Goal: Information Seeking & Learning: Learn about a topic

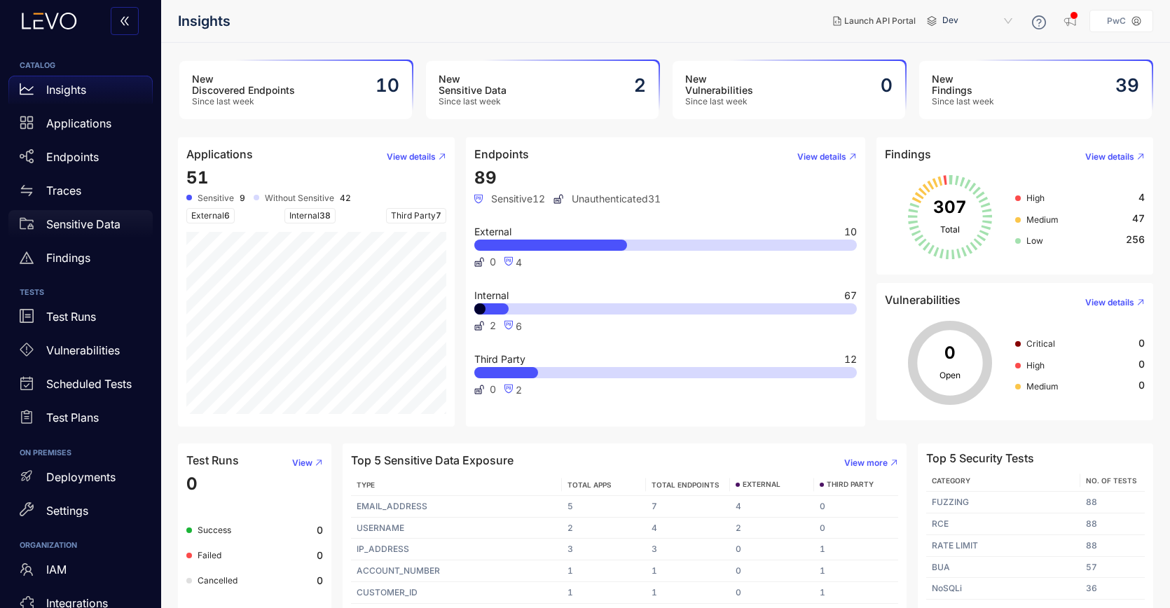
click at [66, 225] on p "Sensitive Data" at bounding box center [83, 224] width 74 height 13
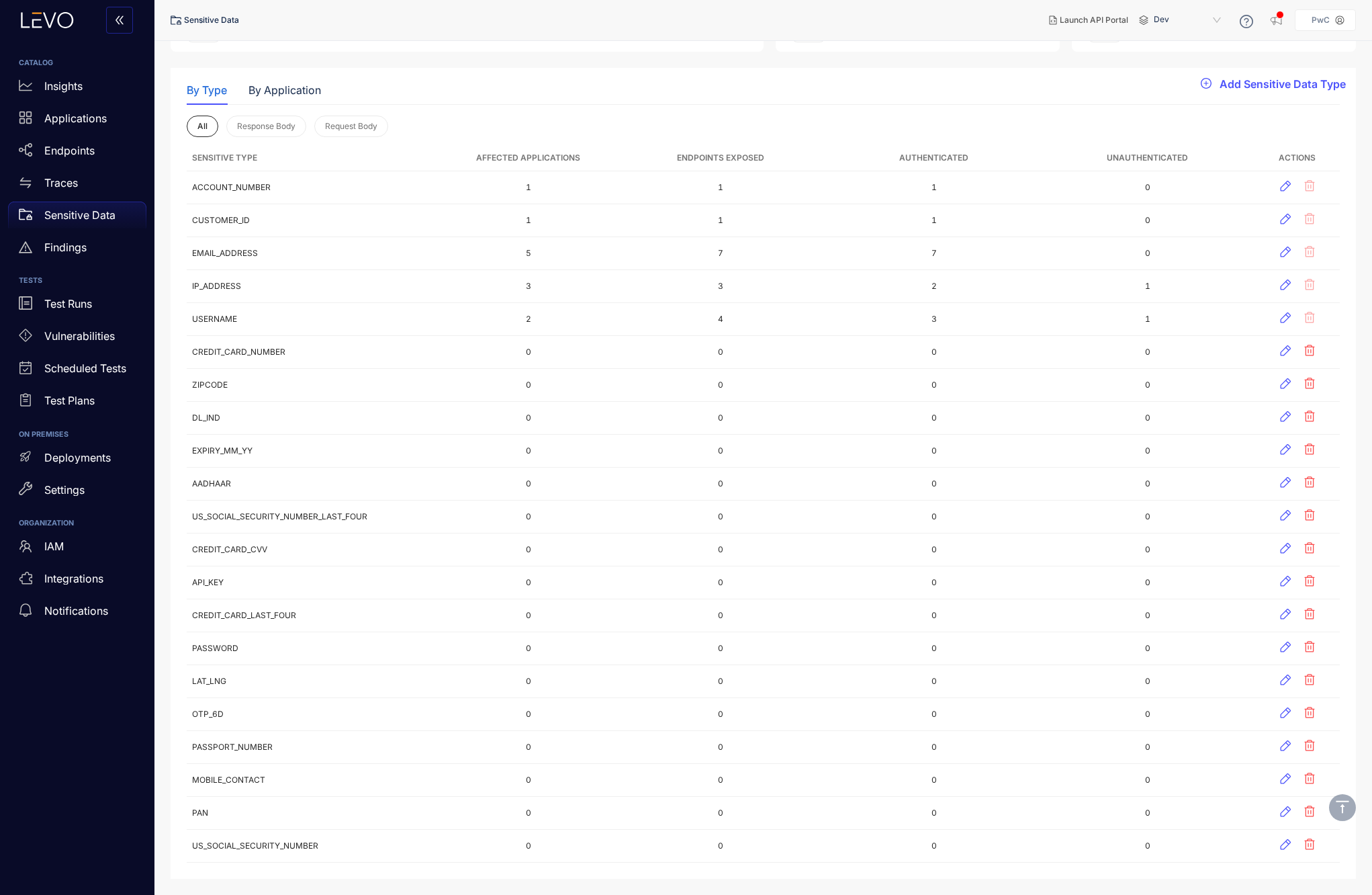
scroll to position [91, 0]
click at [42, 88] on div "Insights" at bounding box center [77, 86] width 138 height 27
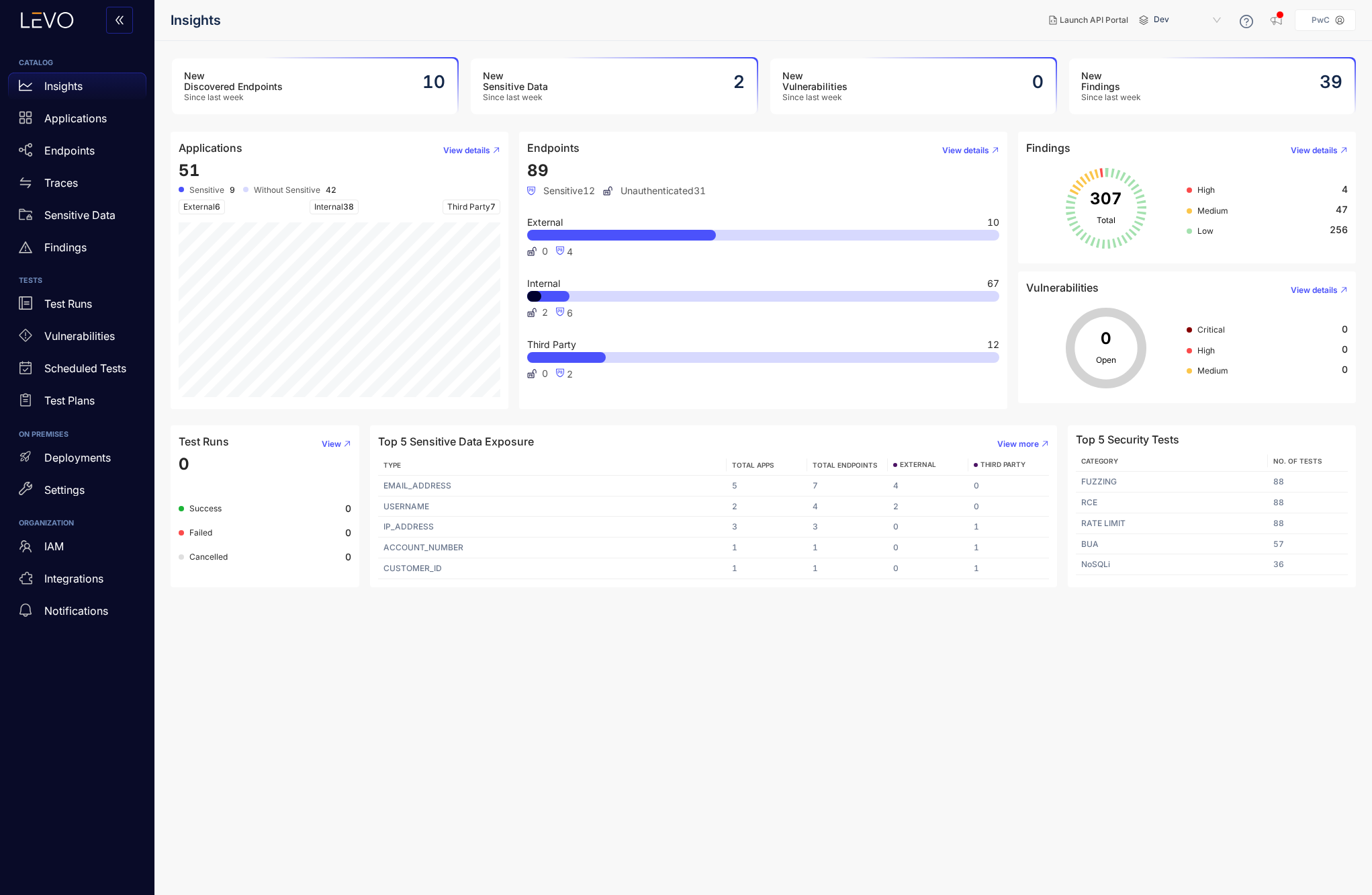
click at [42, 88] on div "Insights" at bounding box center [77, 86] width 138 height 27
click at [53, 544] on p "IAM" at bounding box center [54, 546] width 19 height 12
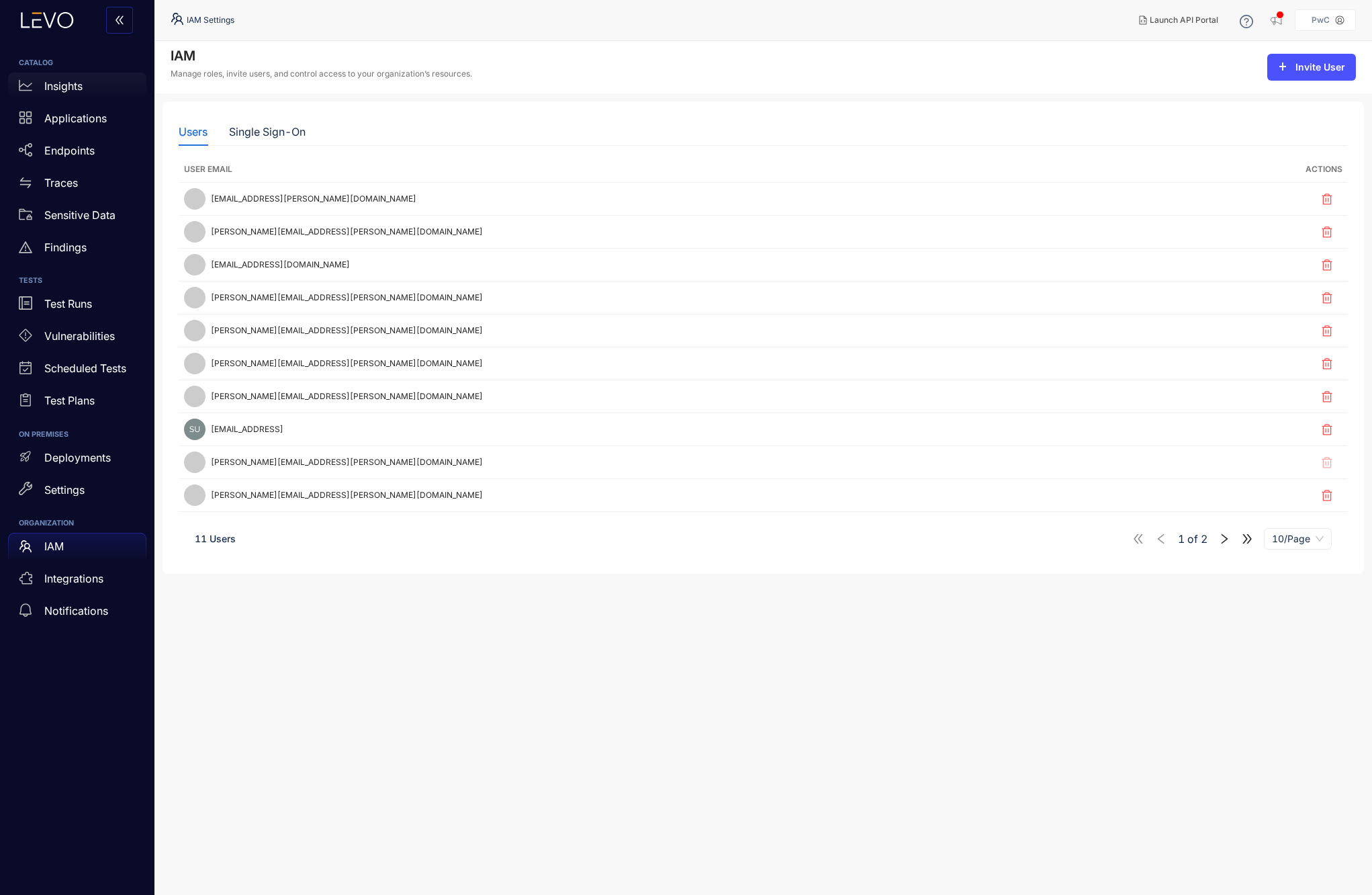
click at [68, 93] on div "Insights" at bounding box center [77, 86] width 138 height 27
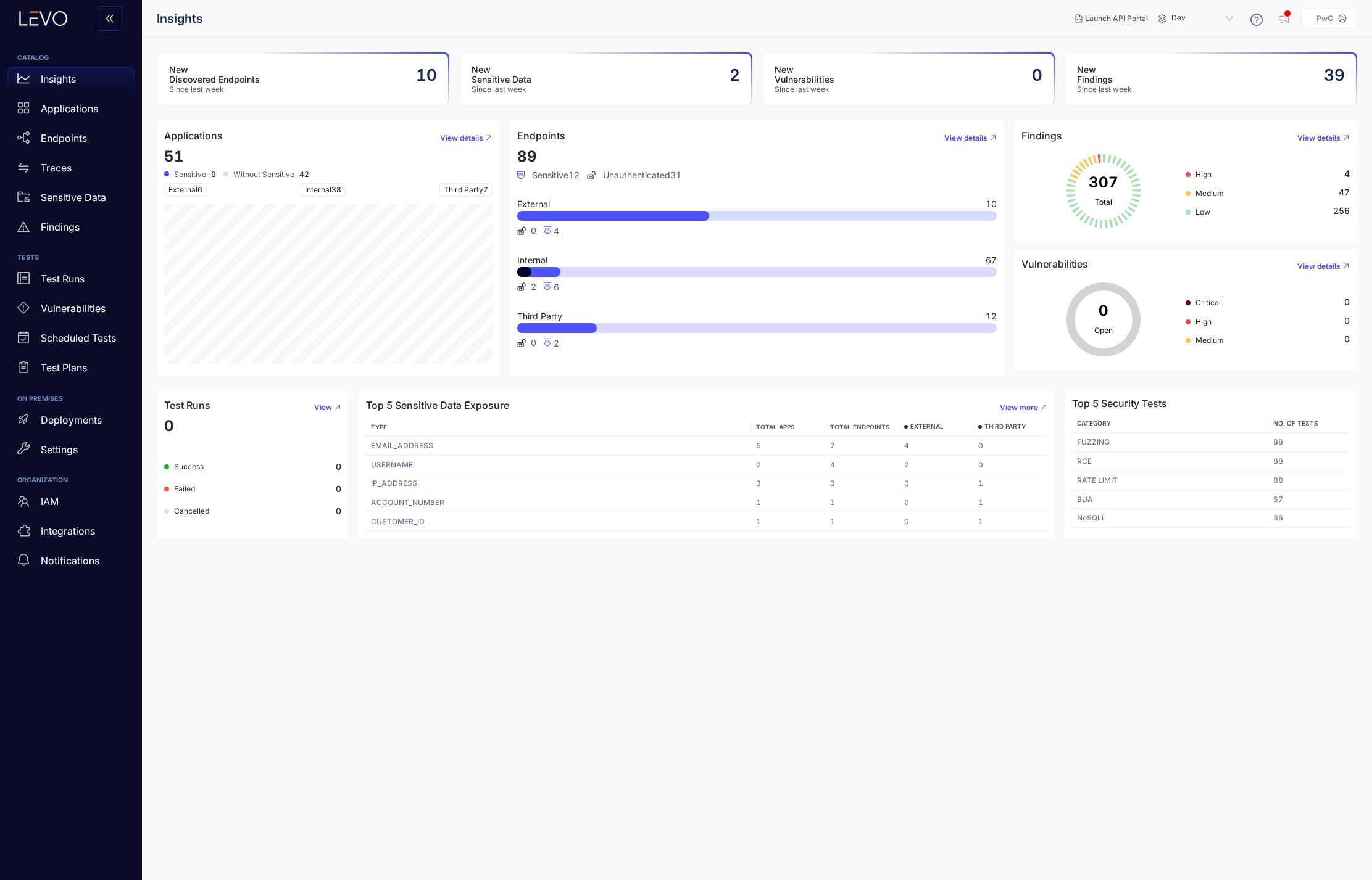
click at [1030, 66] on h3 "New Findings" at bounding box center [1104, 75] width 55 height 19
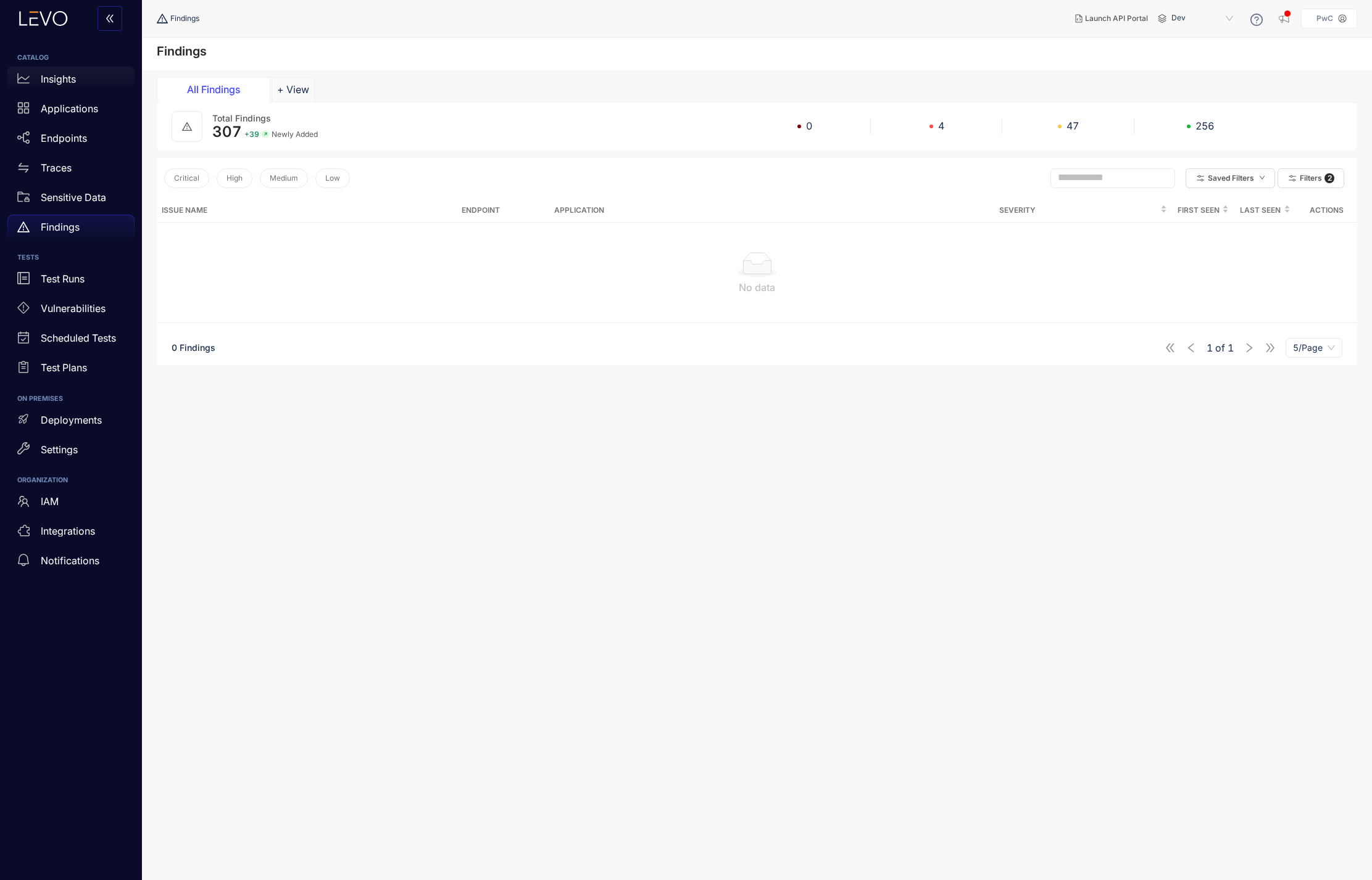
click at [50, 86] on div "Insights" at bounding box center [70, 79] width 127 height 25
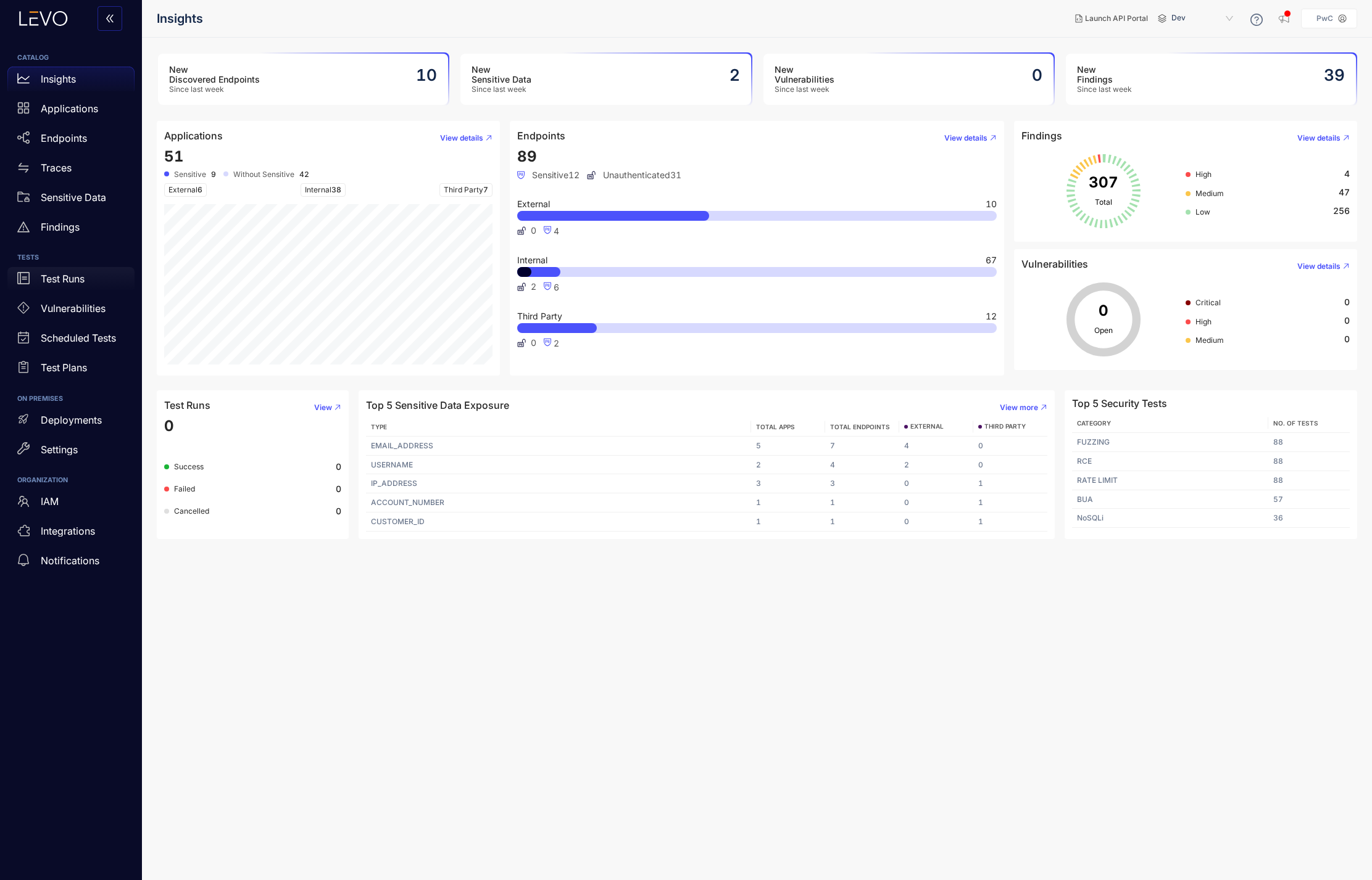
click at [63, 285] on div "Test Runs" at bounding box center [70, 279] width 127 height 25
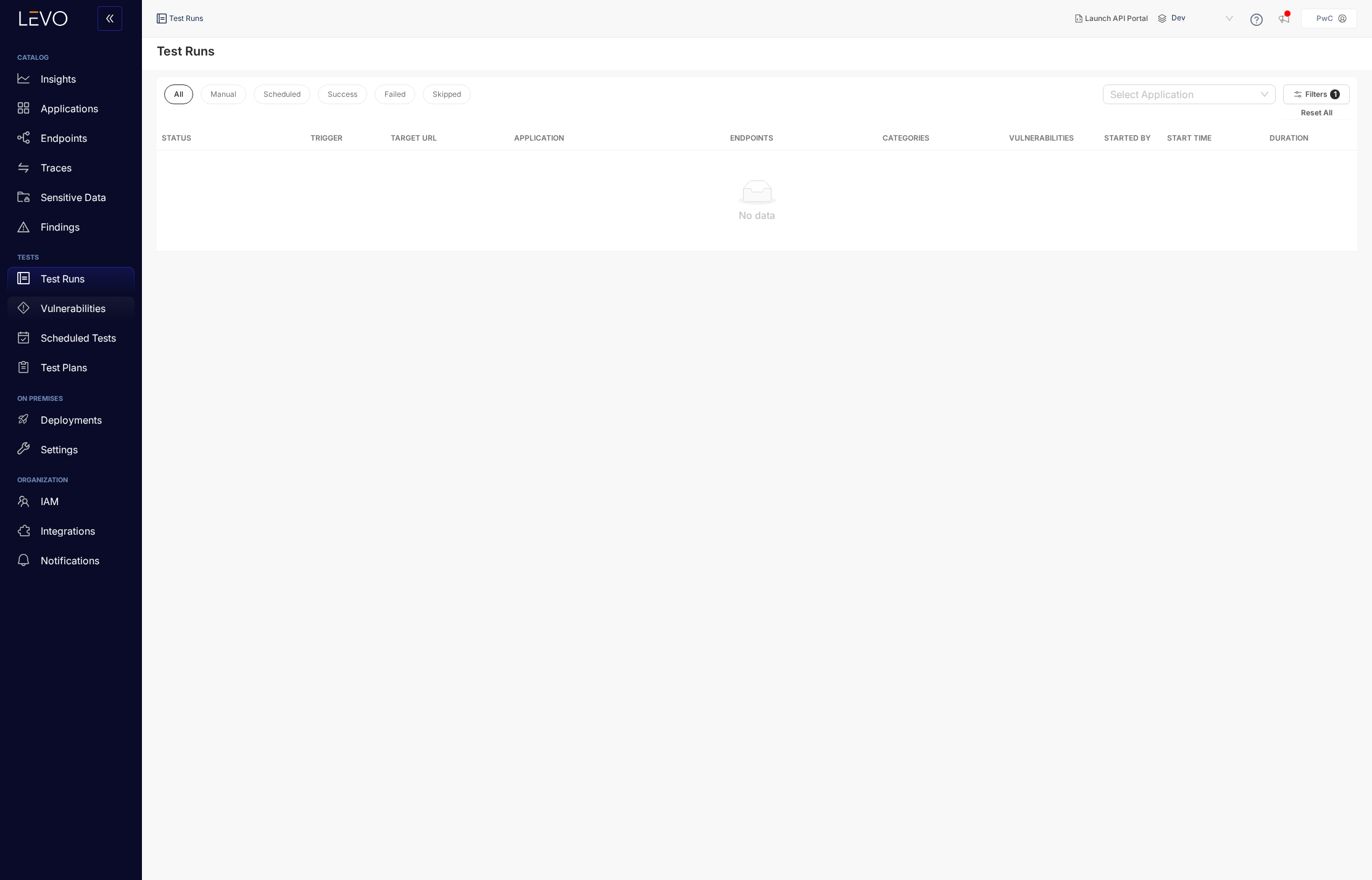
click at [71, 312] on p "Vulnerabilities" at bounding box center [73, 308] width 65 height 11
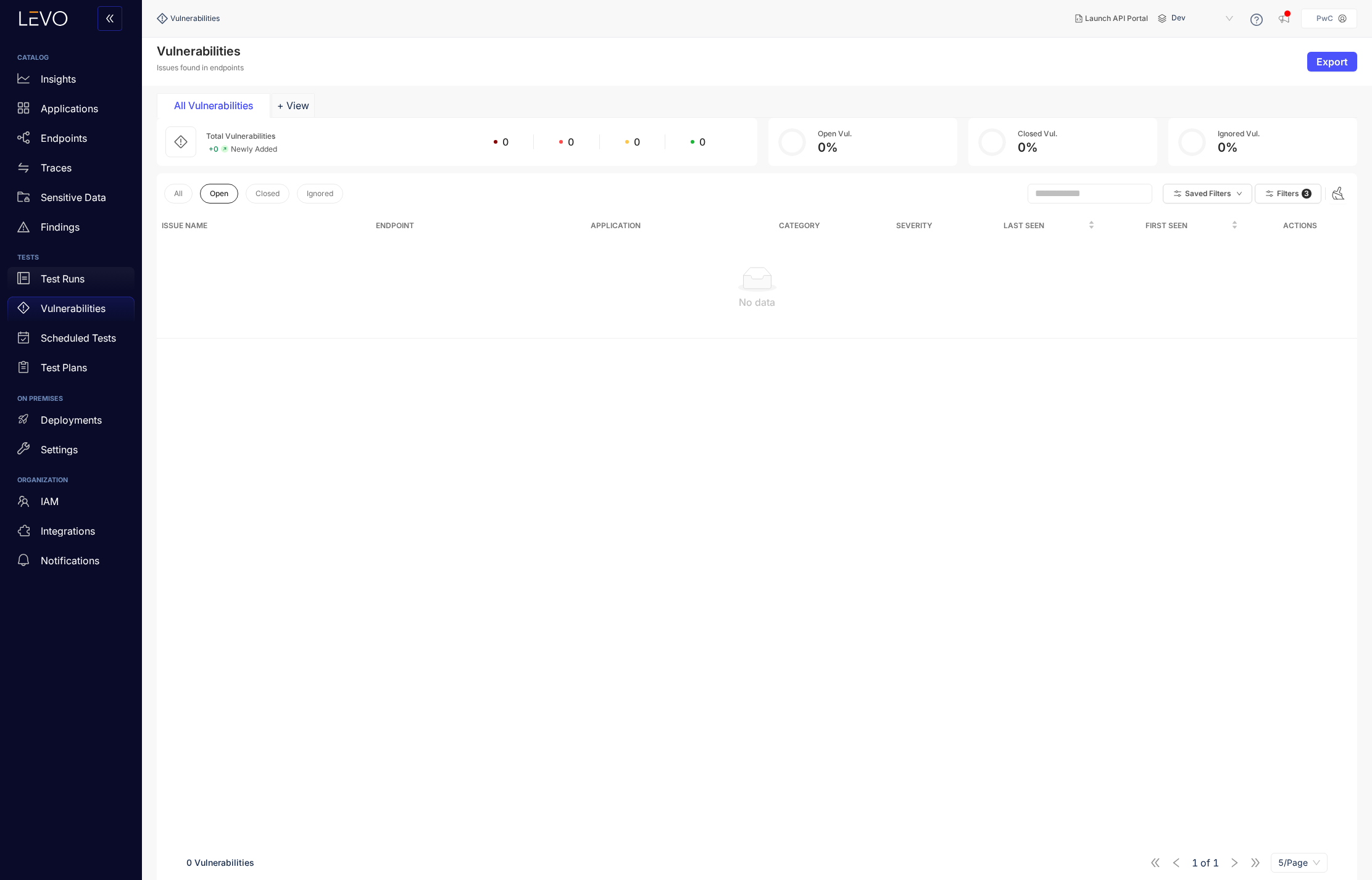
click at [69, 283] on p "Test Runs" at bounding box center [63, 278] width 44 height 11
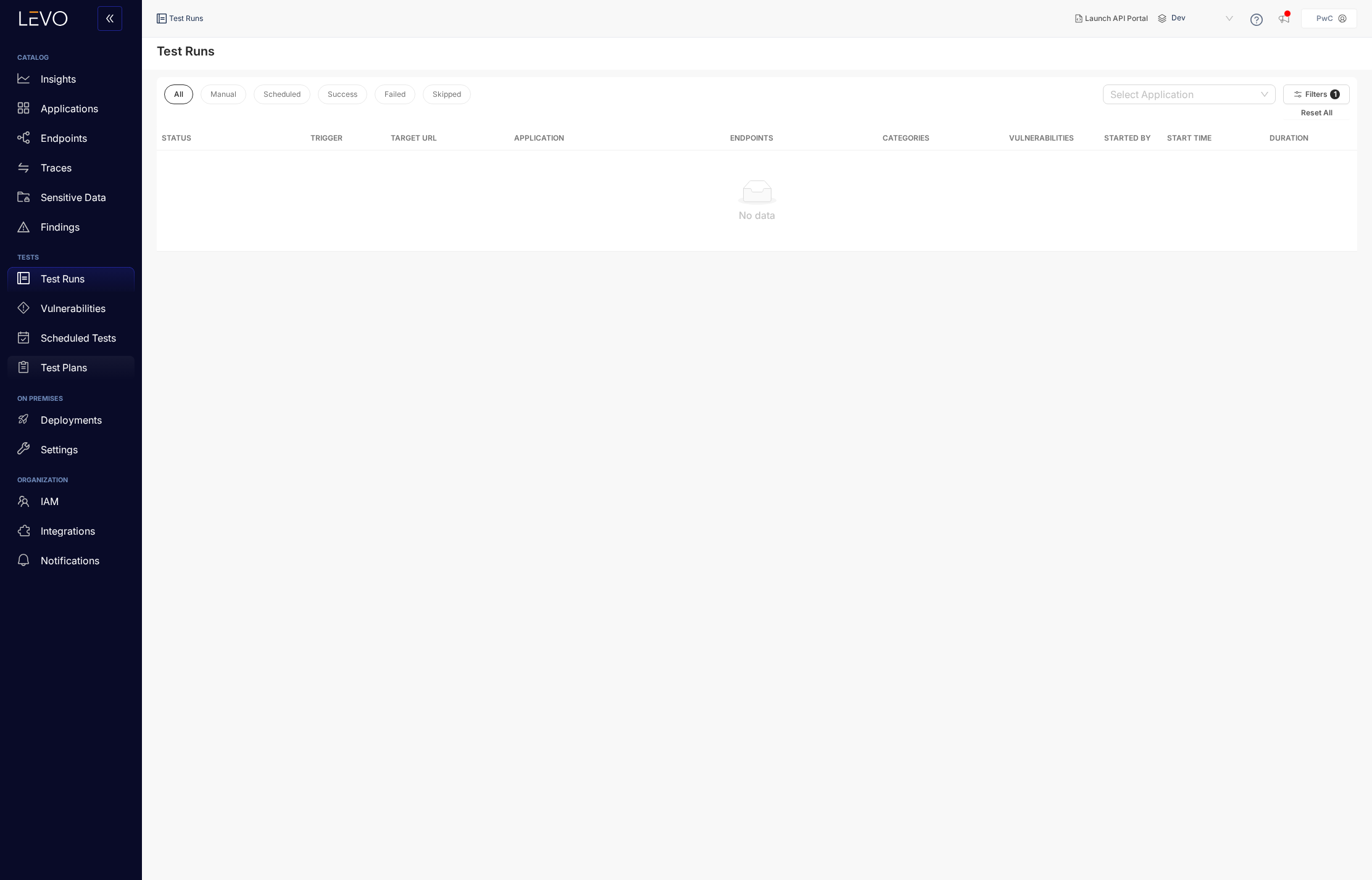
click at [65, 362] on p "Test Plans" at bounding box center [63, 367] width 47 height 11
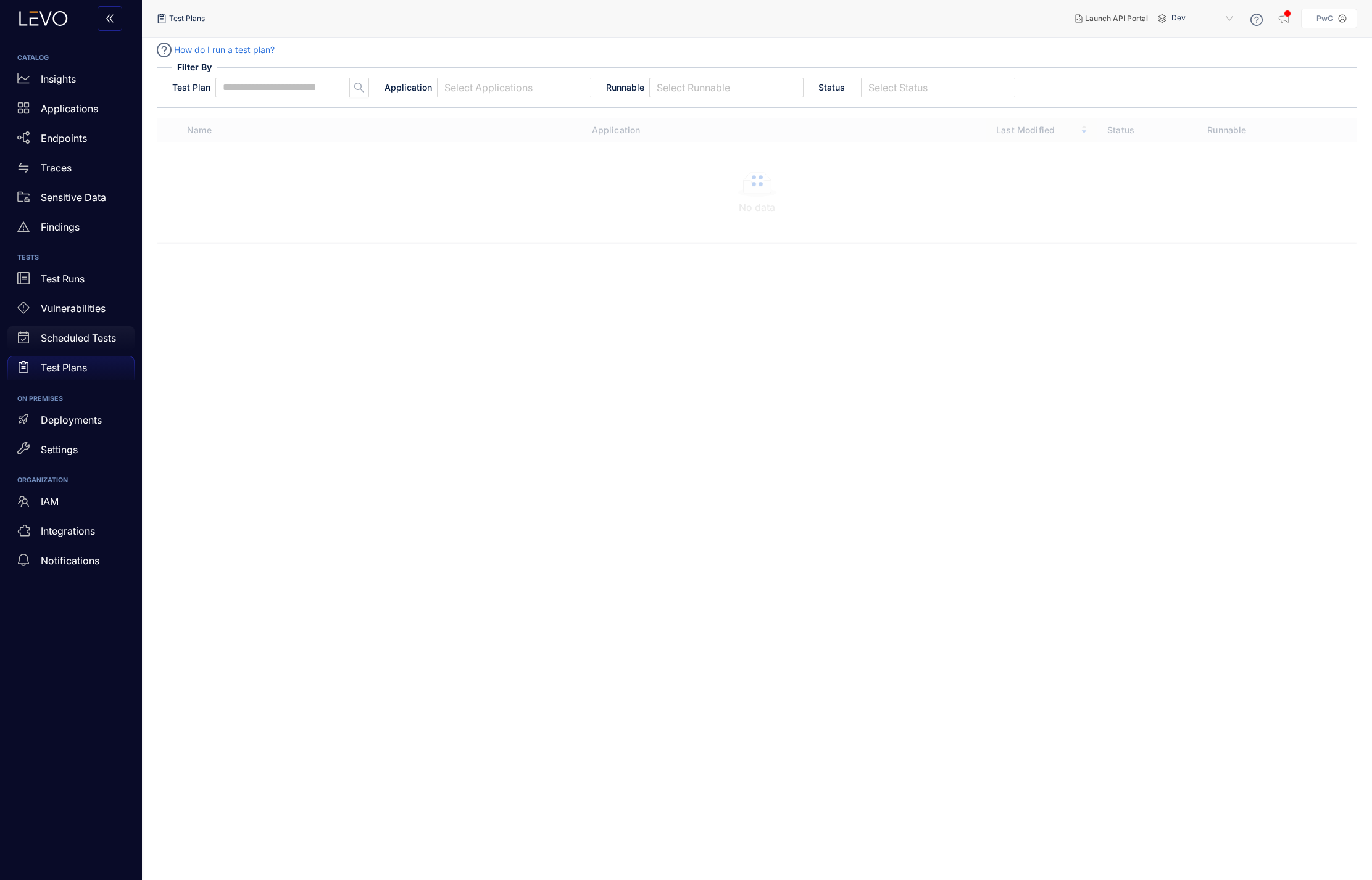
click at [63, 339] on p "Scheduled Tests" at bounding box center [78, 337] width 75 height 11
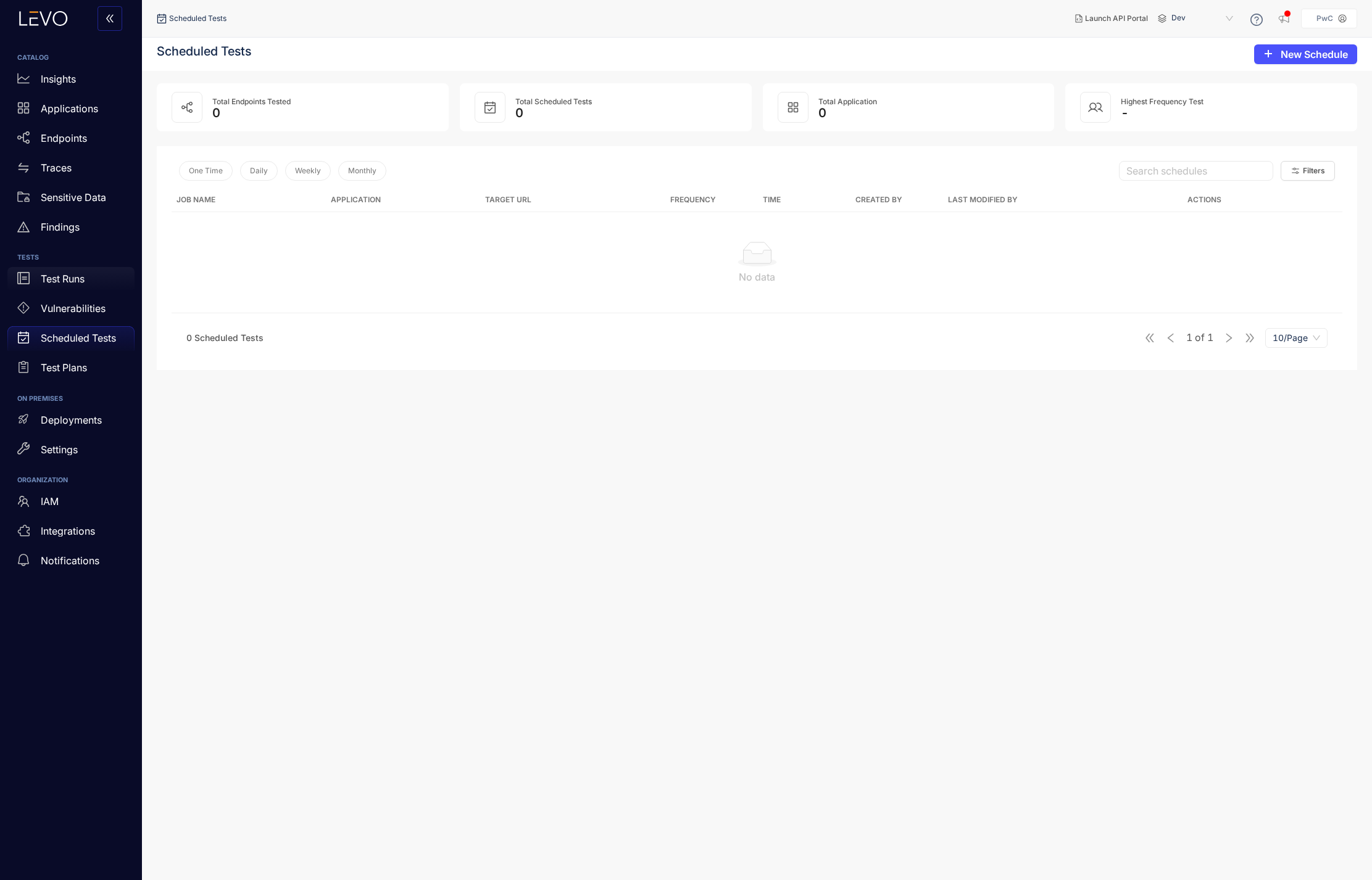
click at [73, 274] on p "Test Runs" at bounding box center [63, 278] width 44 height 11
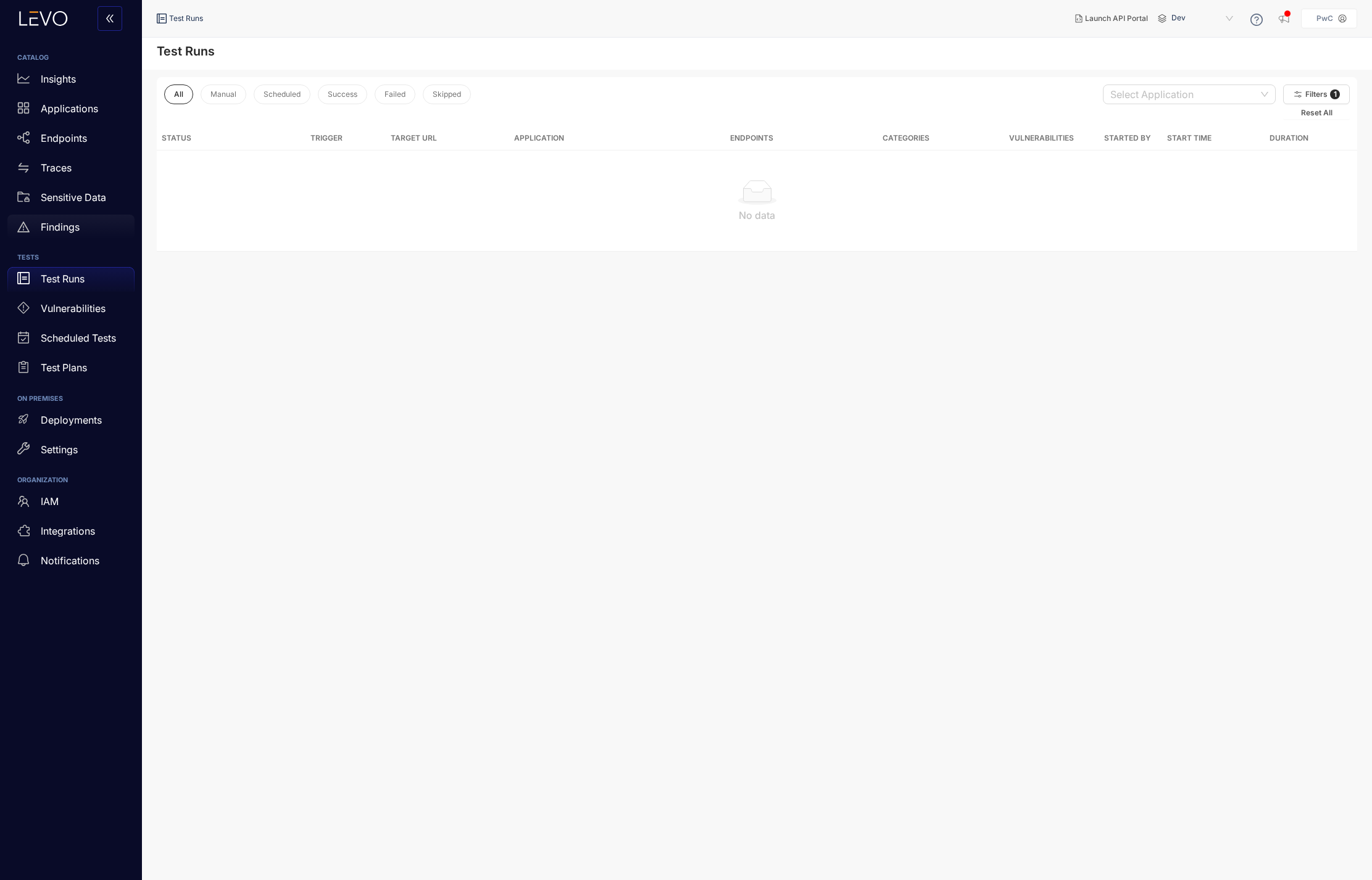
click at [55, 227] on p "Findings" at bounding box center [60, 226] width 39 height 11
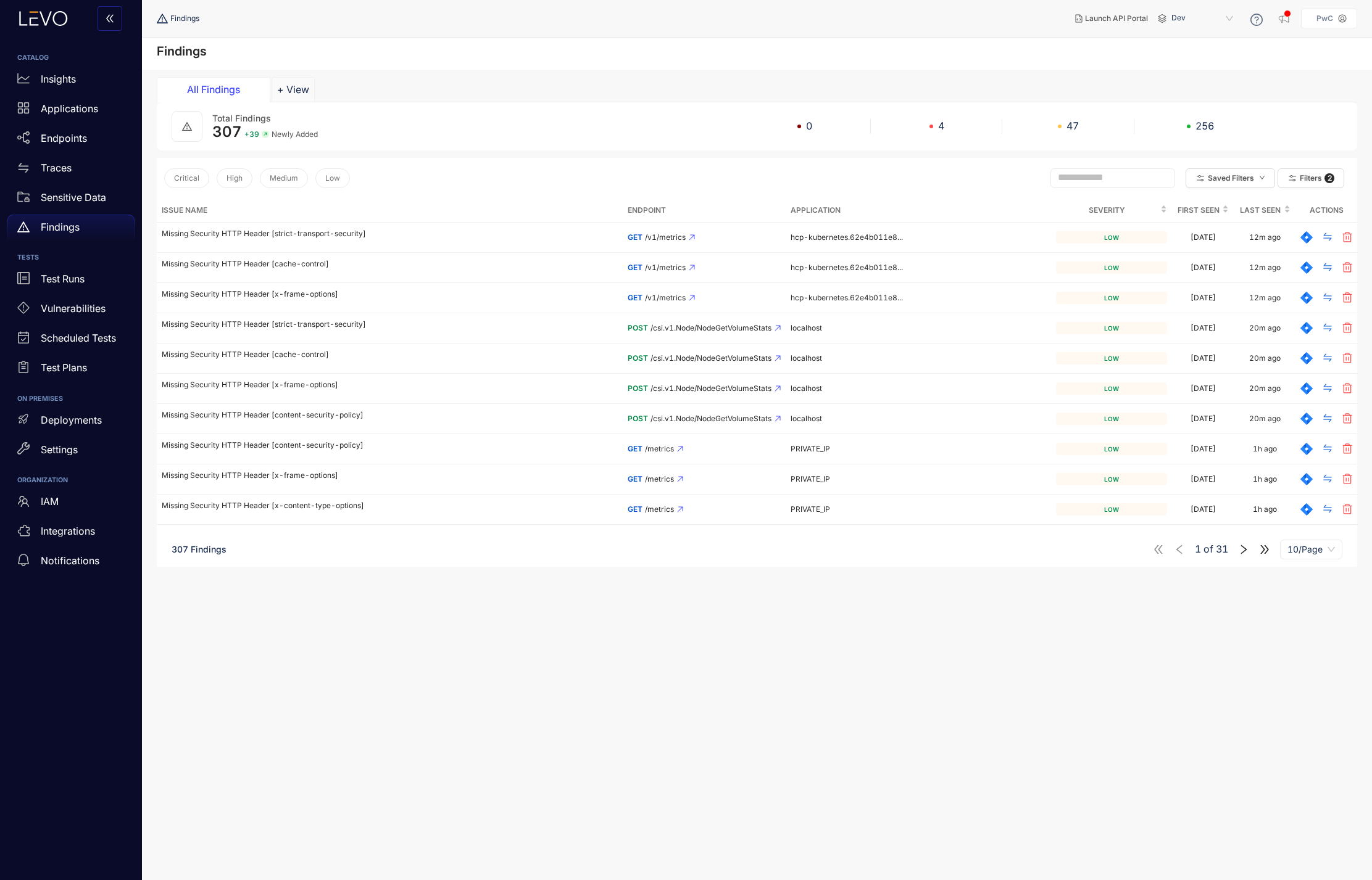
click at [1030, 535] on icon "right" at bounding box center [1243, 550] width 11 height 11
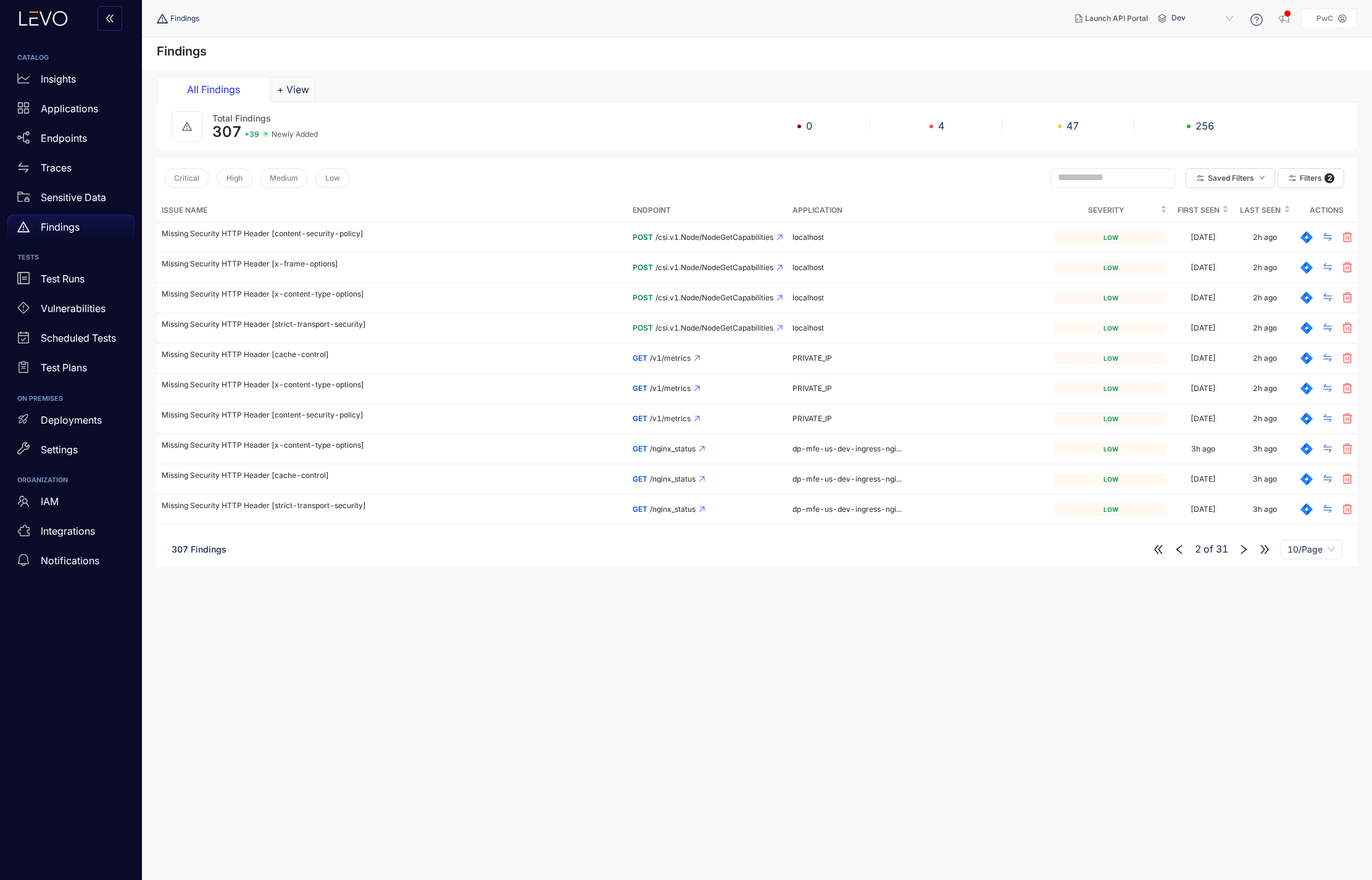
click at [1030, 535] on span "10/Page" at bounding box center [1311, 549] width 48 height 18
click at [1030, 535] on div "100/Page" at bounding box center [1311, 653] width 48 height 13
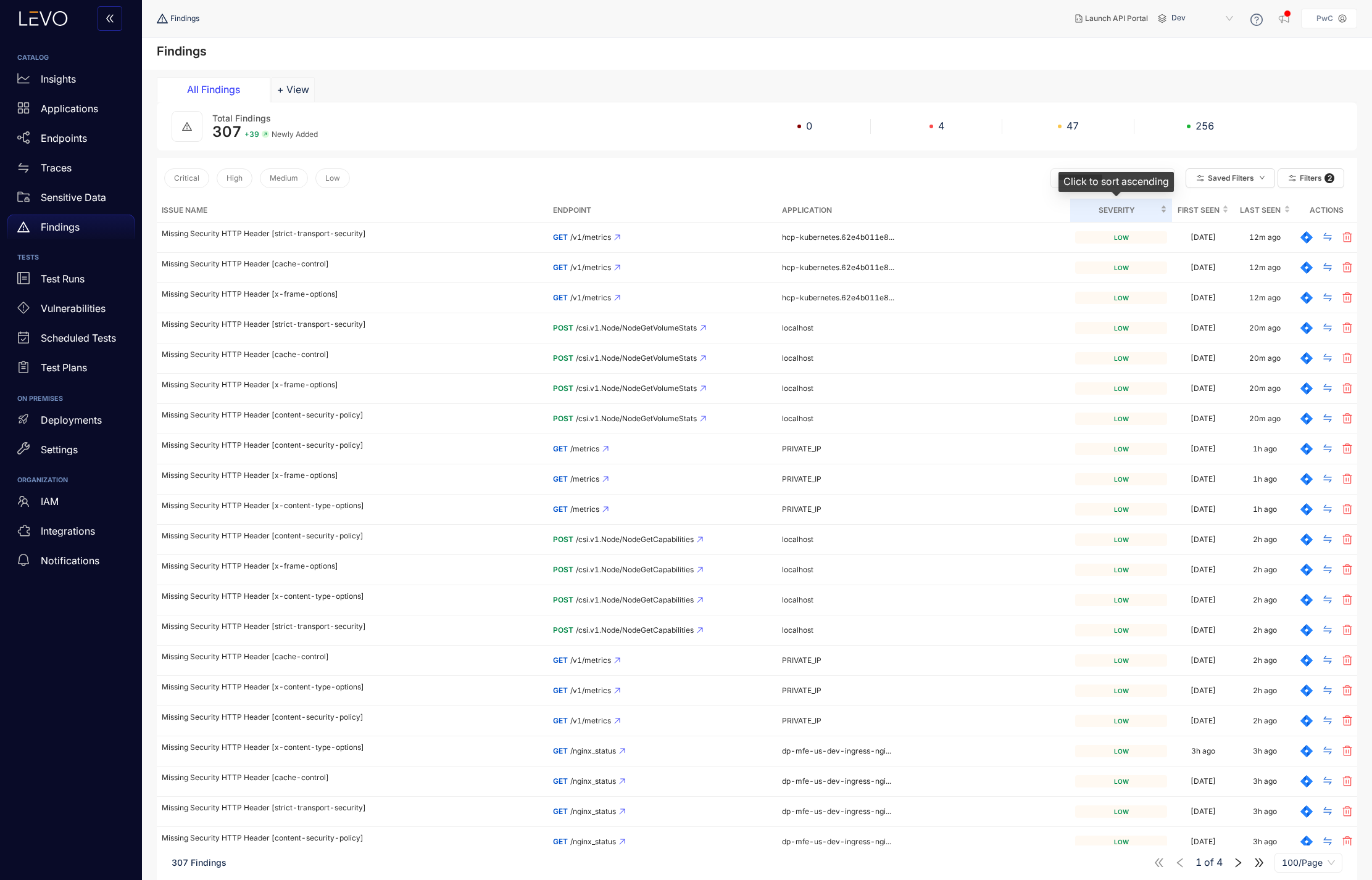
click at [1030, 210] on div "Severity" at bounding box center [1121, 210] width 92 height 13
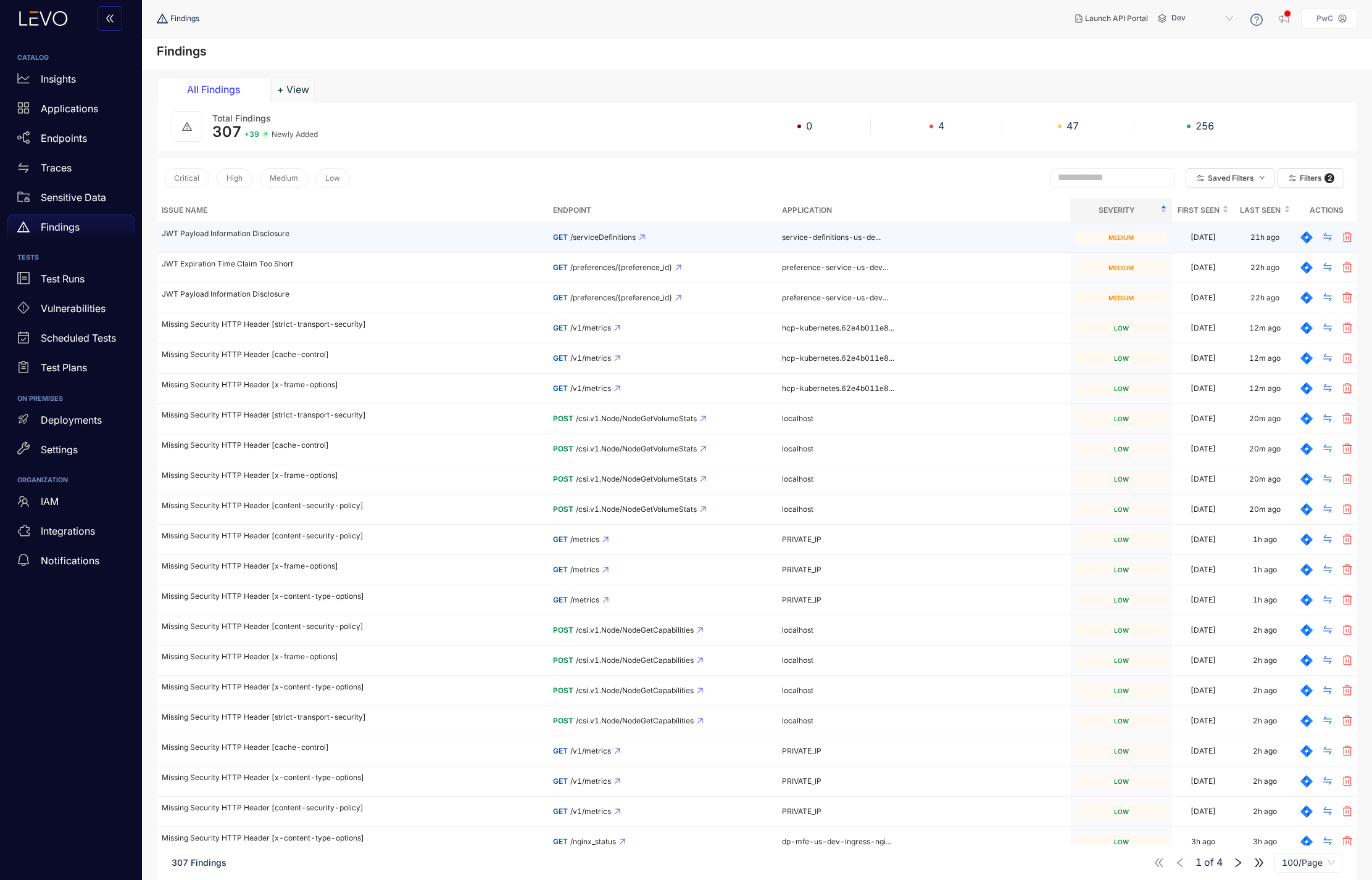
click at [258, 232] on p "JWT Payload Information Disclosure" at bounding box center [352, 234] width 382 height 9
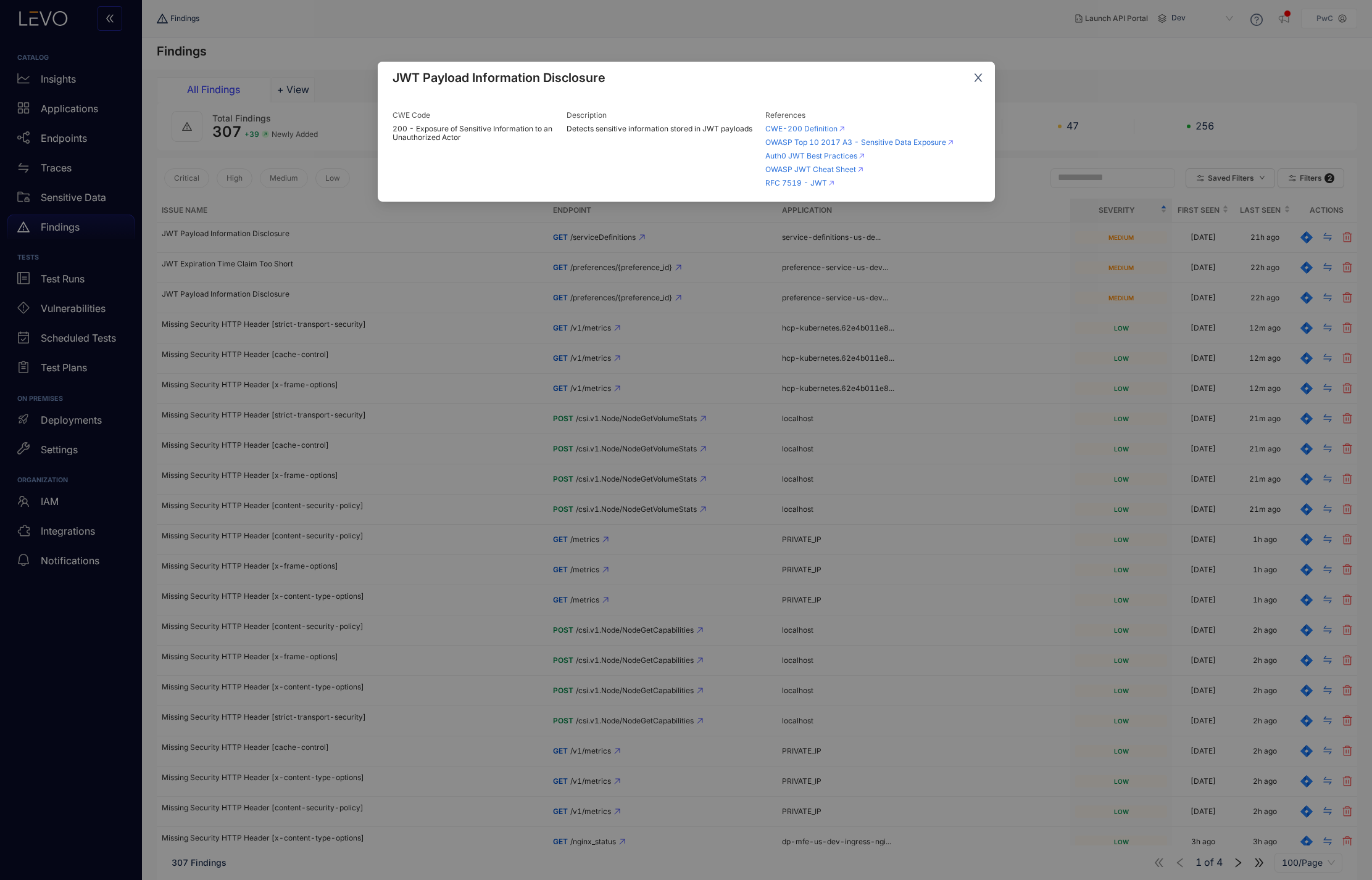
click at [979, 80] on icon "close" at bounding box center [977, 78] width 8 height 8
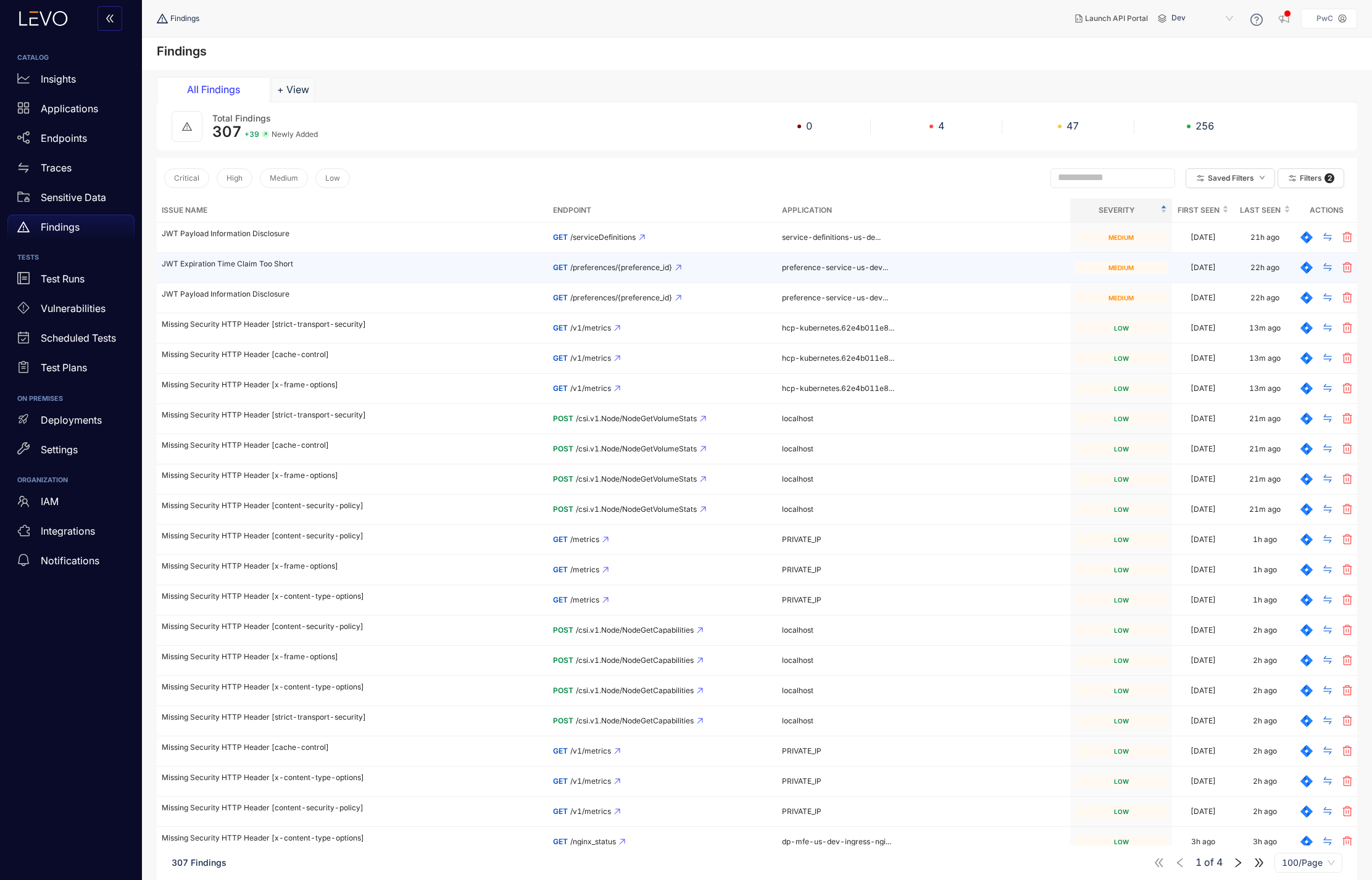
click at [261, 263] on p "JWT Expiration Time Claim Too Short" at bounding box center [352, 264] width 382 height 9
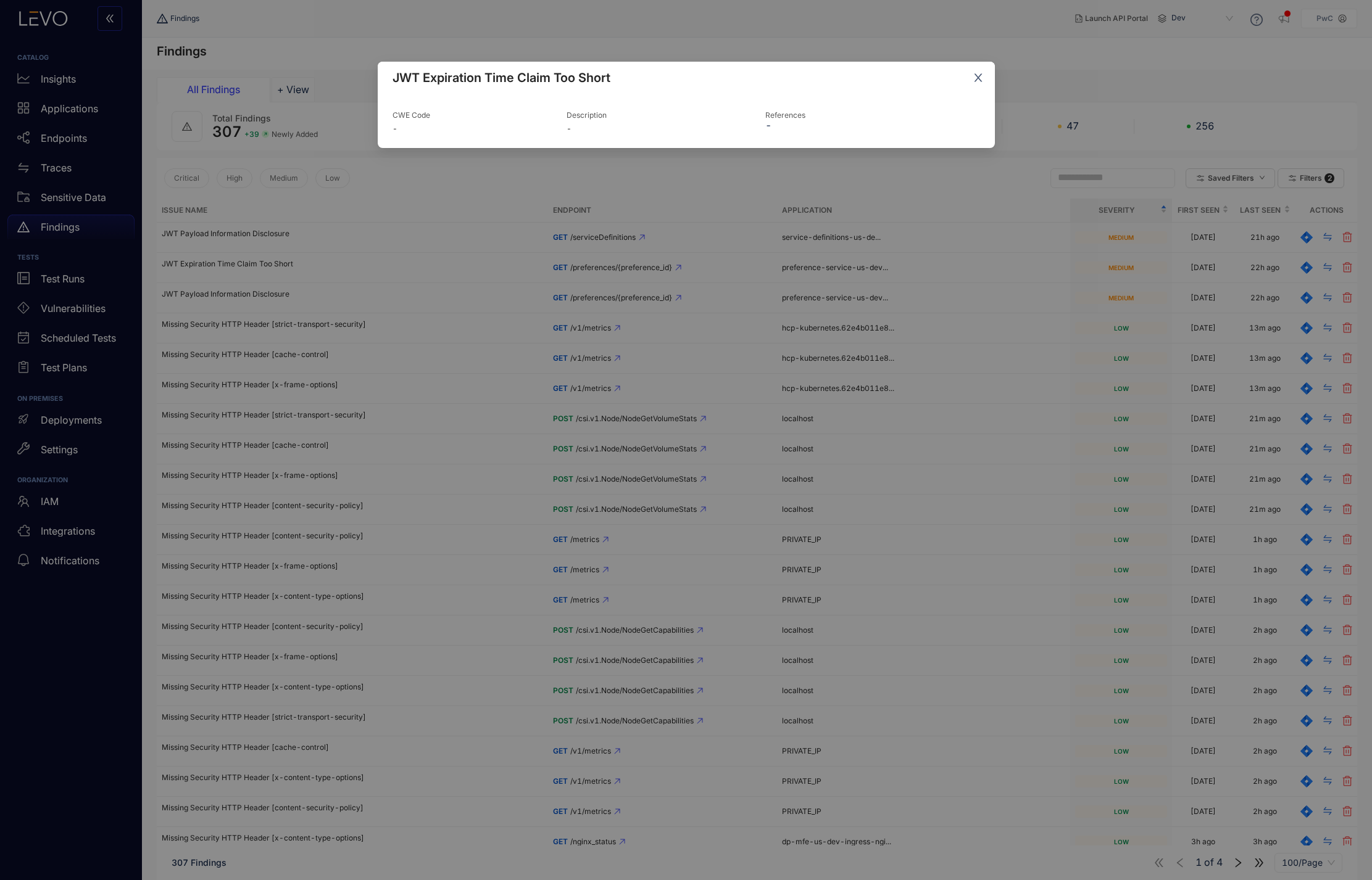
drag, startPoint x: 981, startPoint y: 73, endPoint x: 886, endPoint y: 93, distance: 97.1
click at [980, 73] on icon "close" at bounding box center [978, 78] width 11 height 11
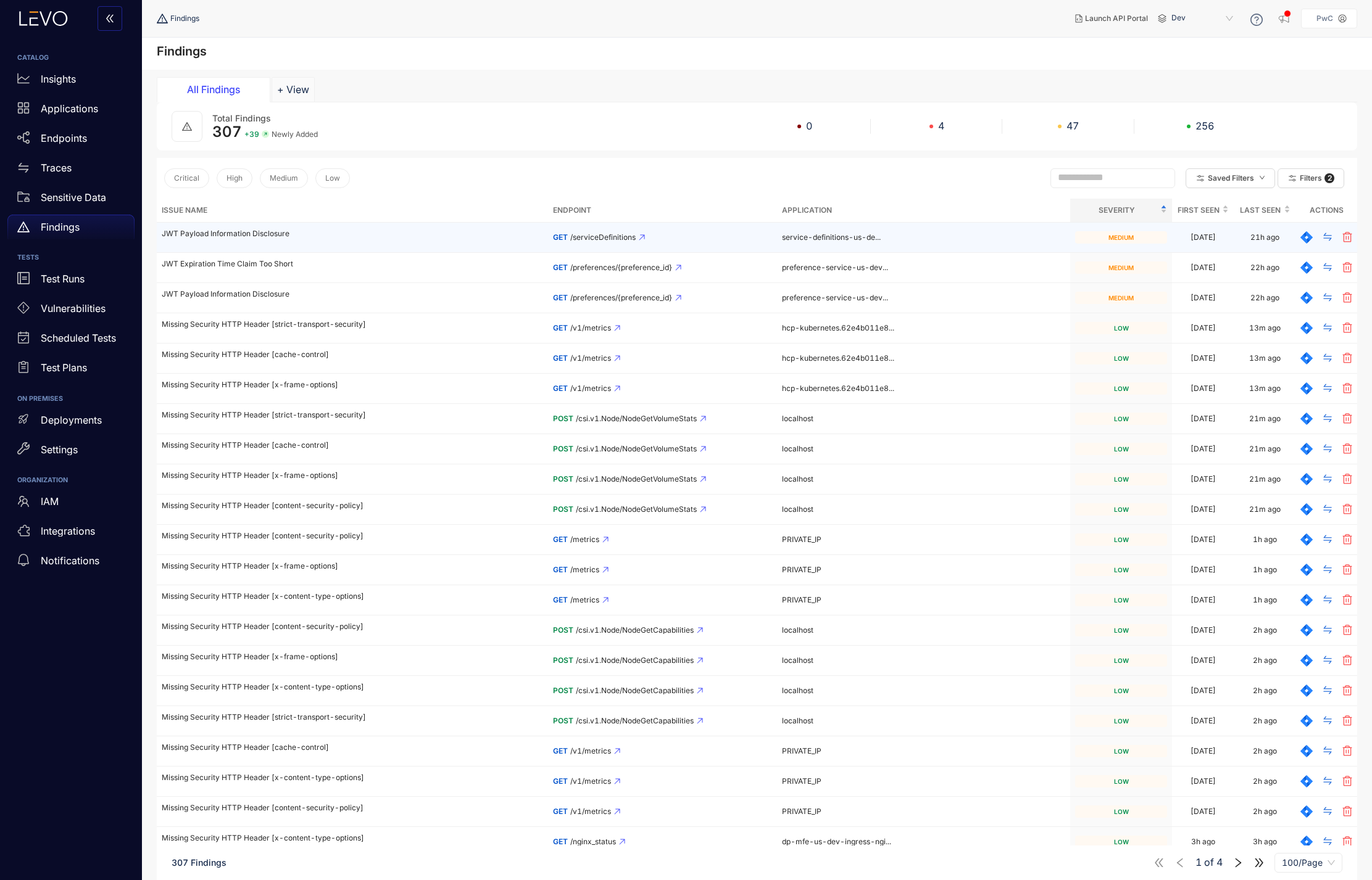
click at [216, 233] on p "JWT Payload Information Disclosure" at bounding box center [352, 234] width 382 height 9
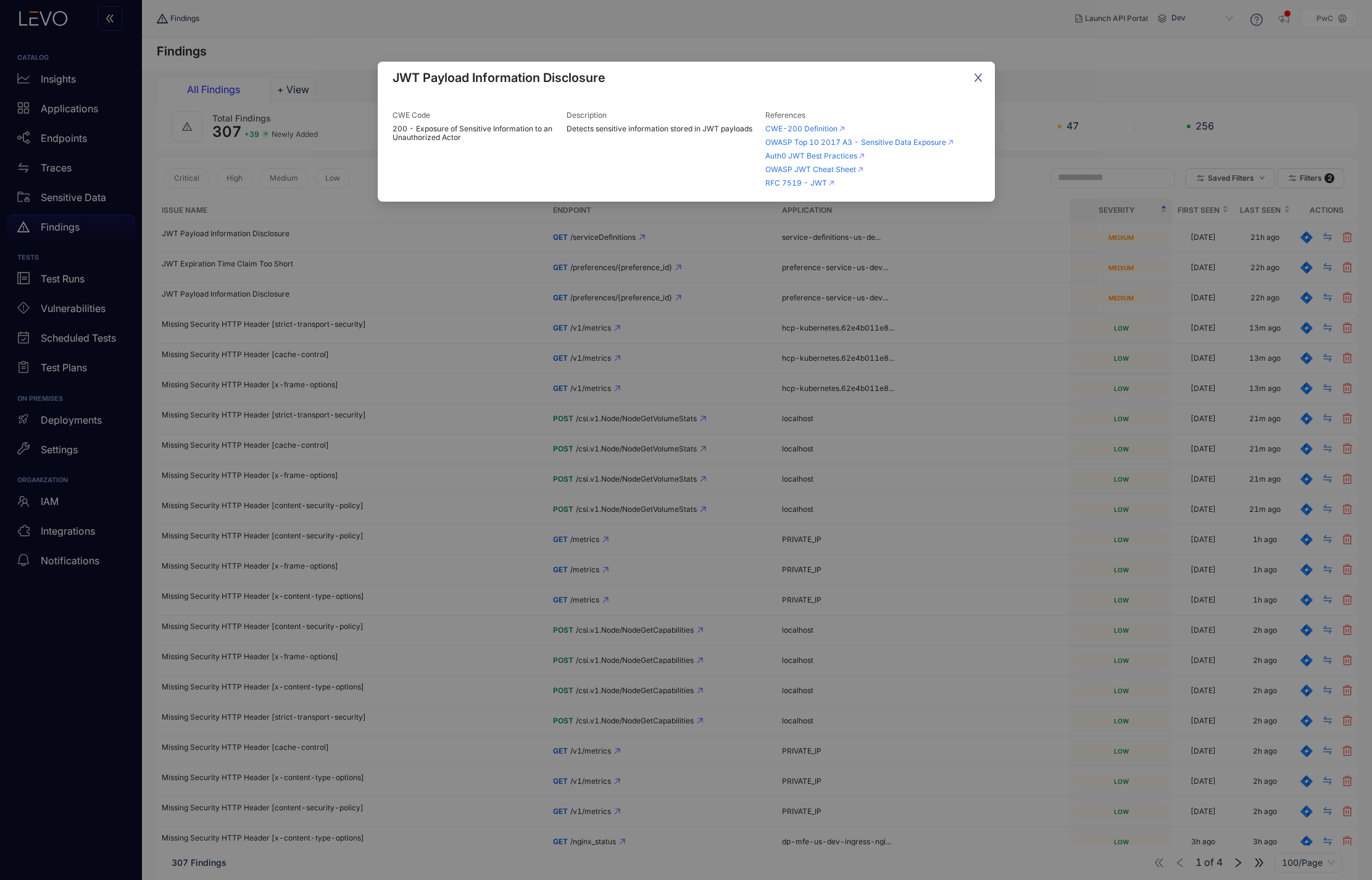
click at [969, 81] on span "Close" at bounding box center [978, 78] width 33 height 33
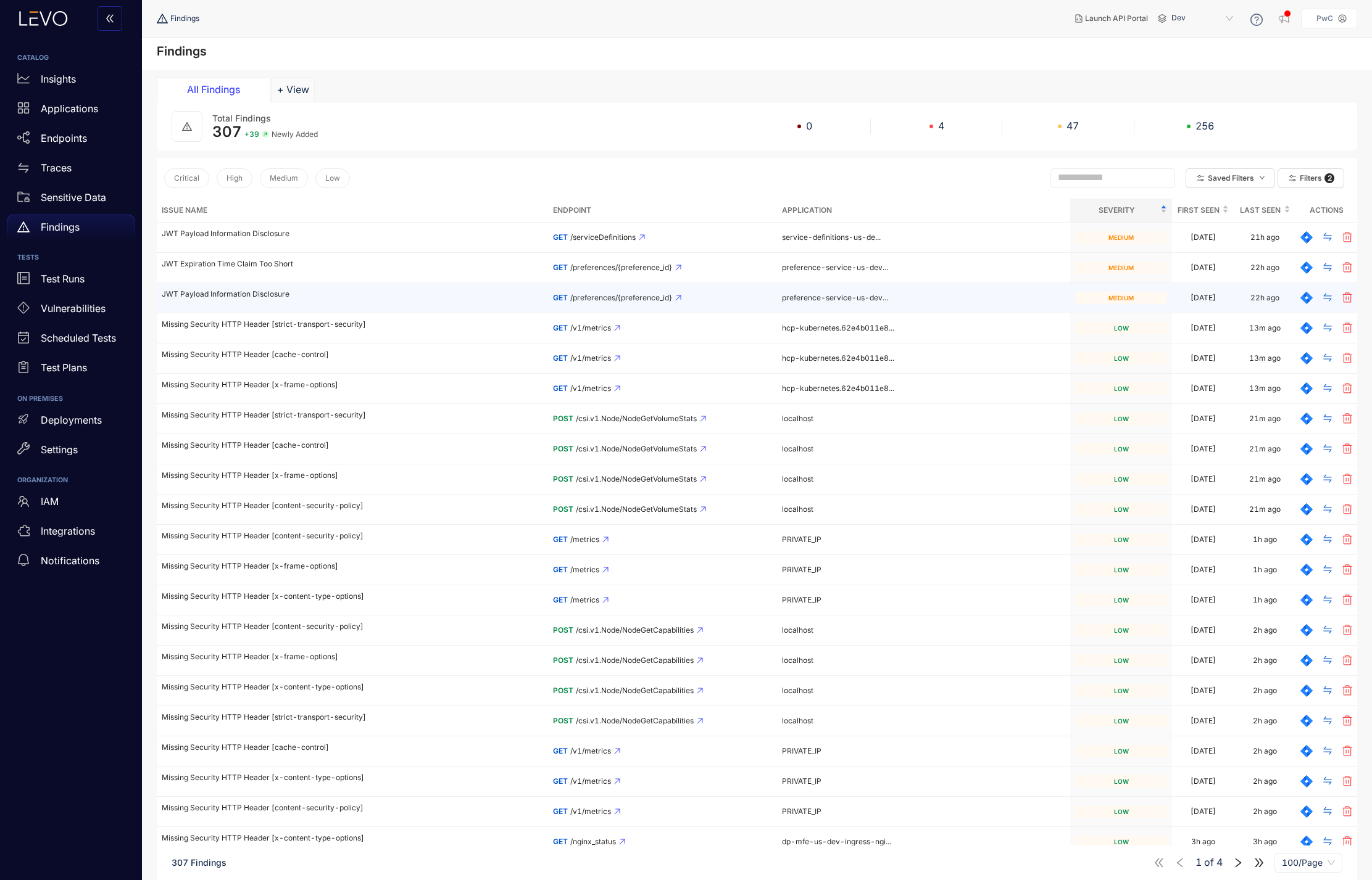
click at [258, 293] on p "JWT Payload Information Disclosure" at bounding box center [352, 294] width 382 height 9
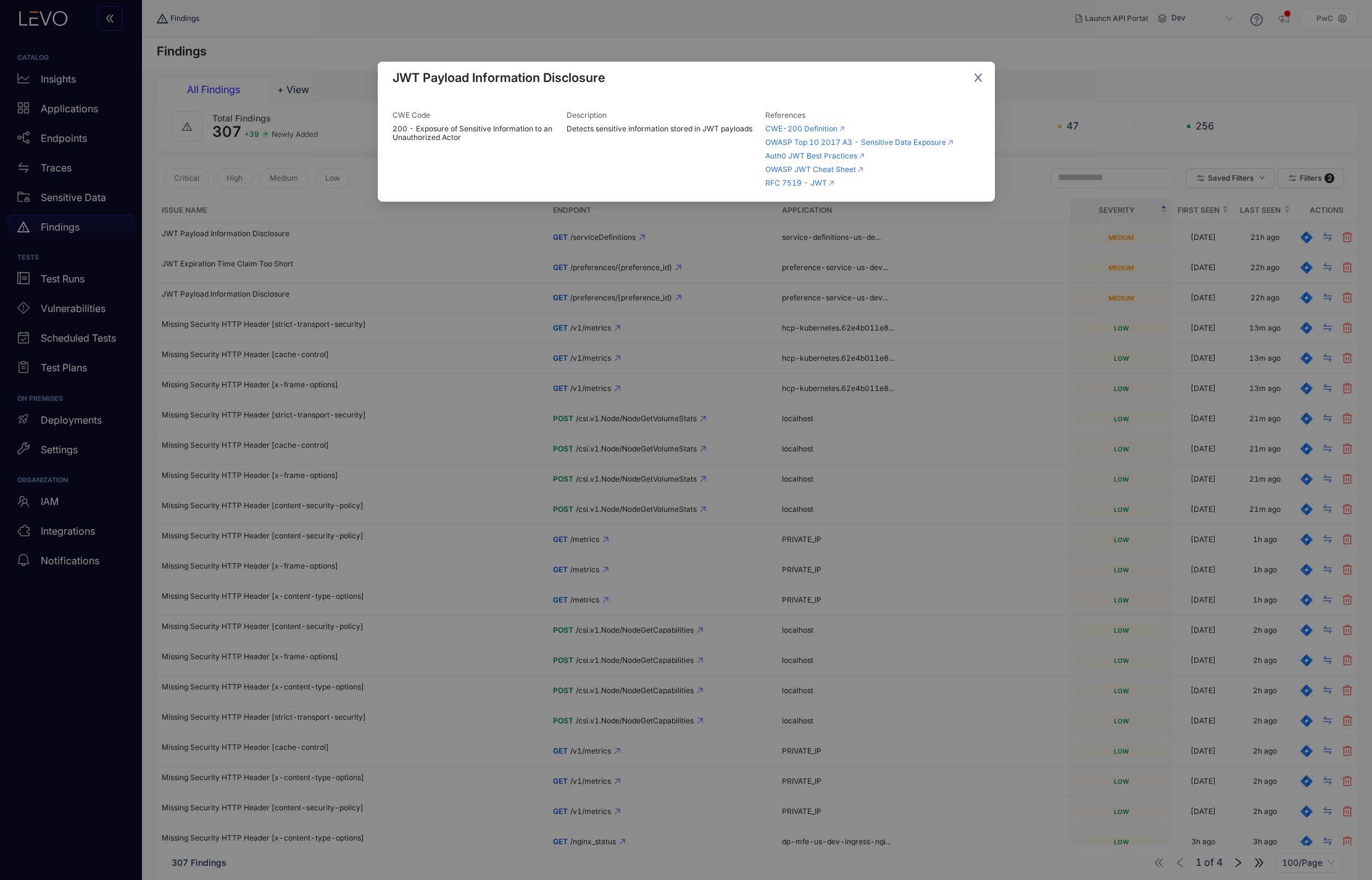
click at [980, 81] on icon "close" at bounding box center [977, 78] width 8 height 8
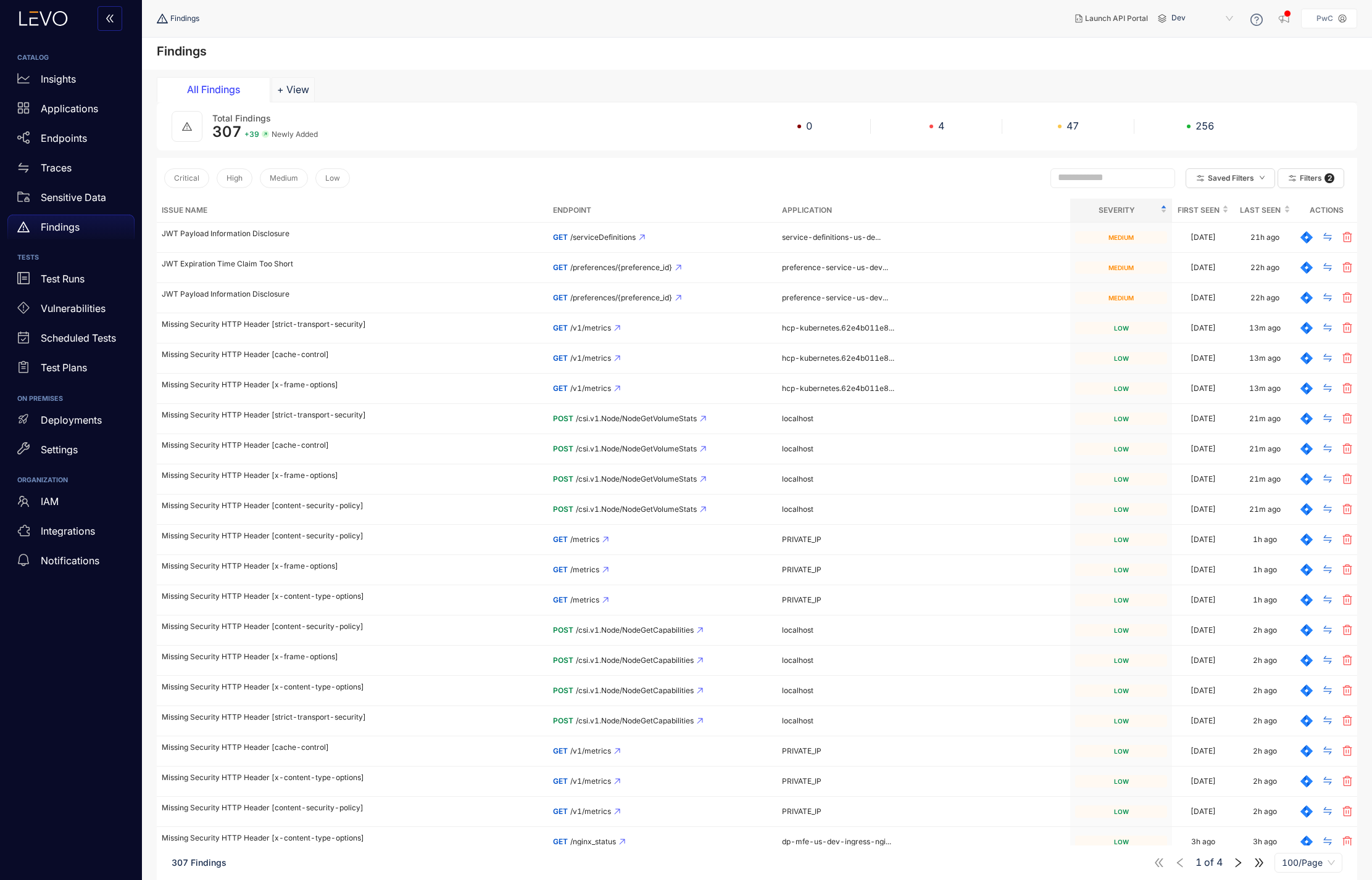
click at [826, 80] on div "All Findings + View" at bounding box center [757, 90] width 1200 height 25
click at [291, 92] on button "+ View" at bounding box center [293, 90] width 43 height 25
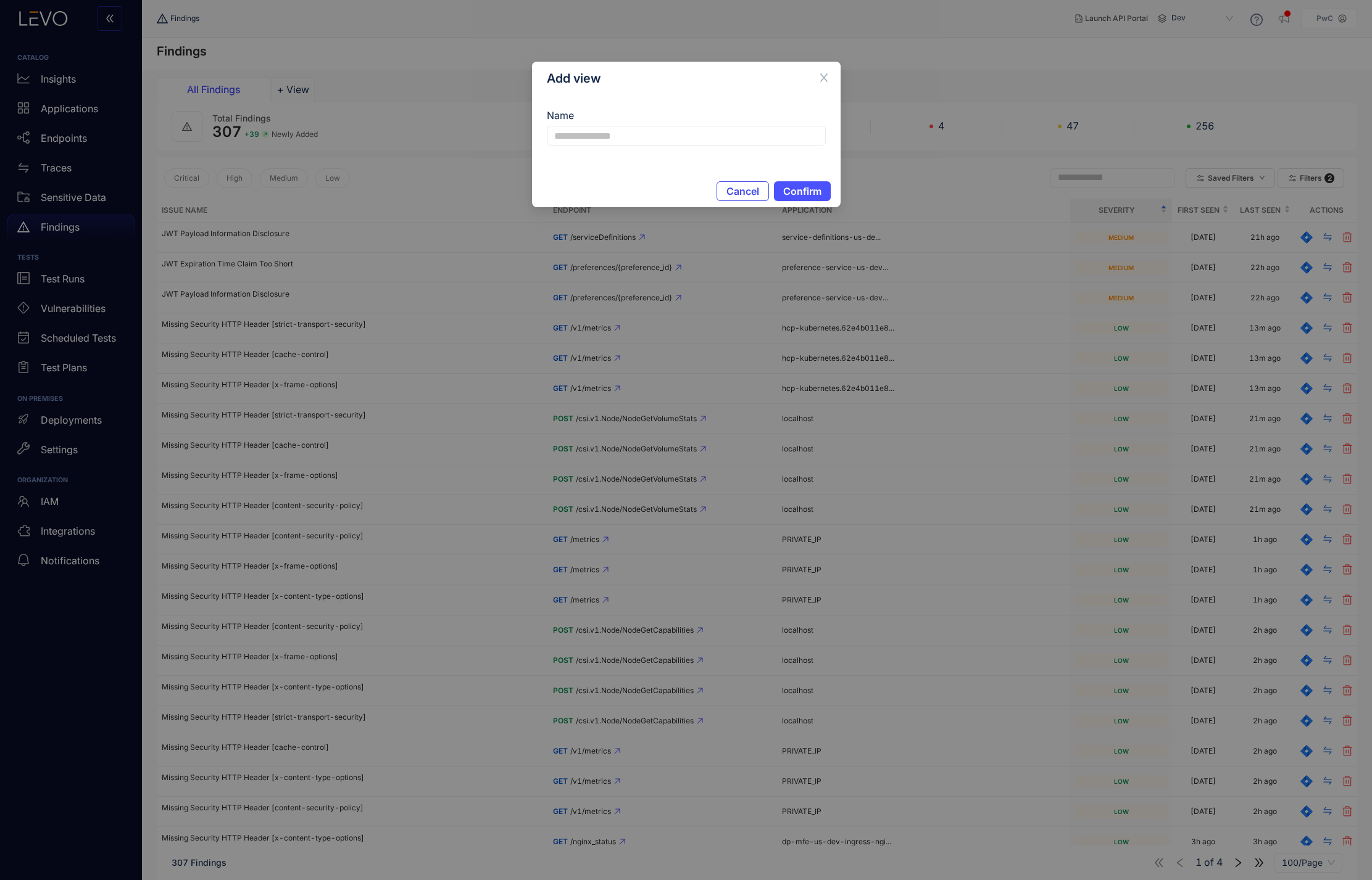
click at [729, 190] on span "Cancel" at bounding box center [742, 191] width 33 height 11
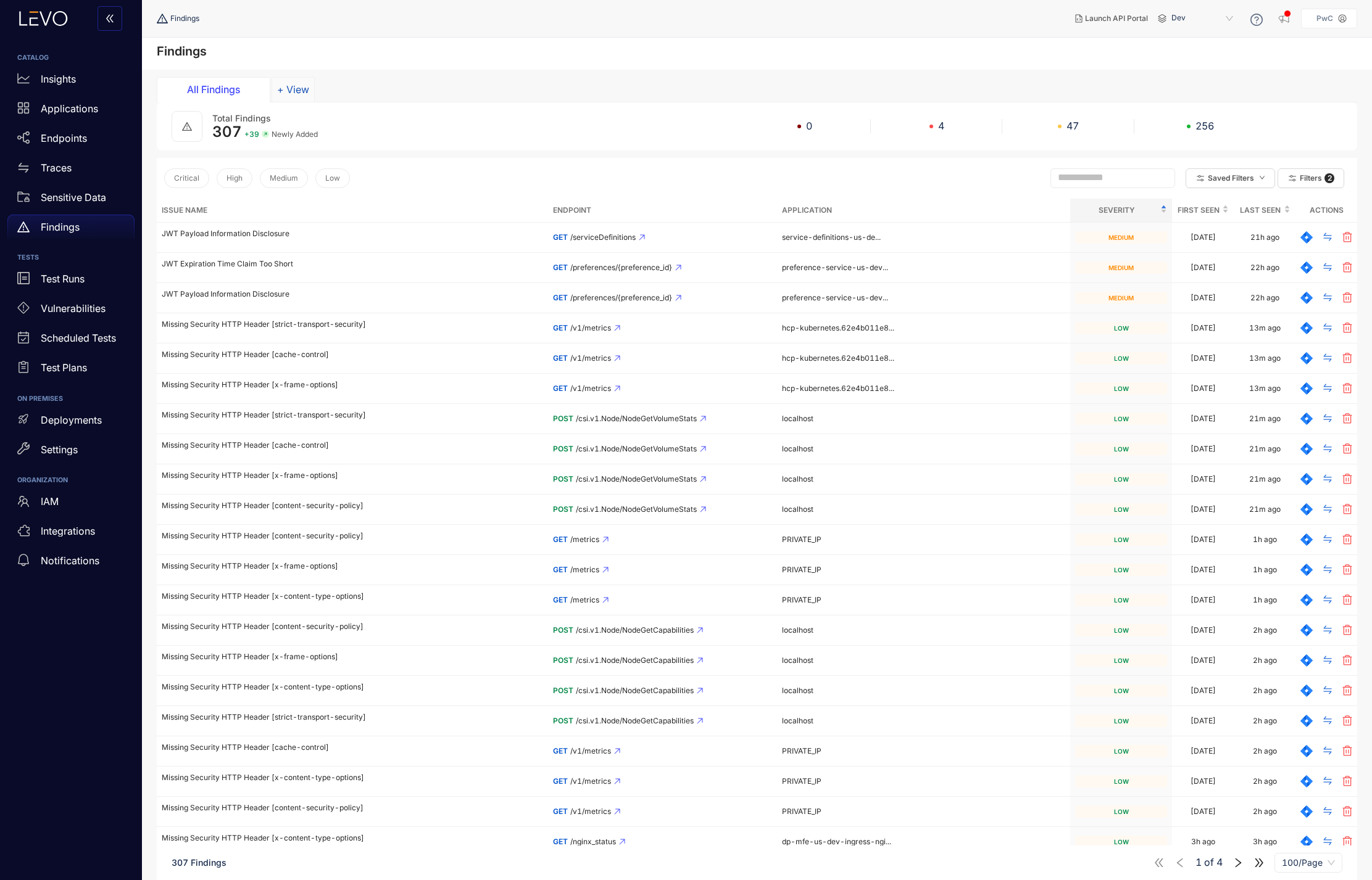
click at [290, 98] on button "+ View" at bounding box center [293, 90] width 43 height 25
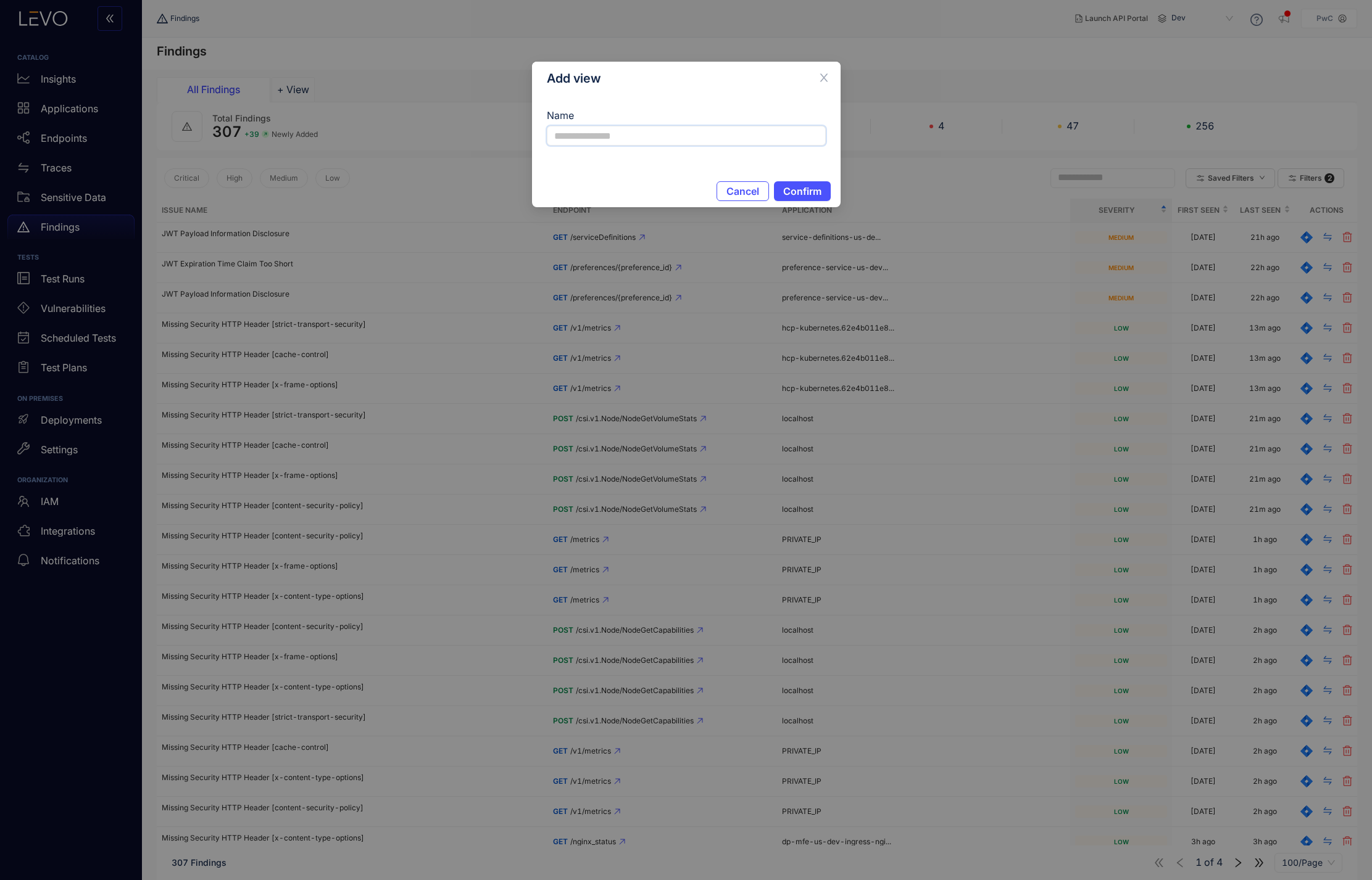
click at [668, 142] on input "Name" at bounding box center [686, 136] width 279 height 19
type input "***"
click at [806, 187] on span "Confirm" at bounding box center [802, 191] width 38 height 11
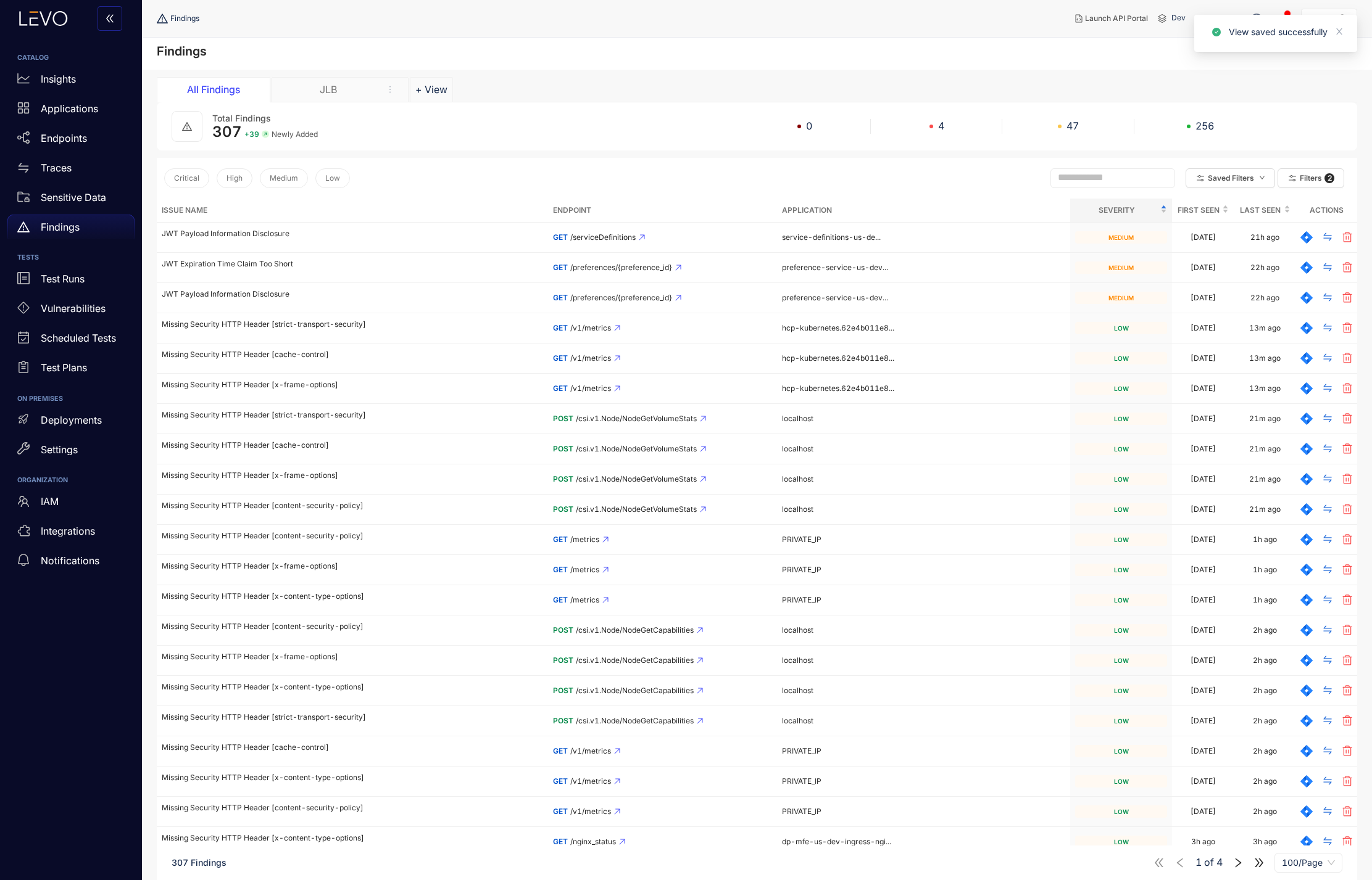
click at [347, 88] on div "JLB" at bounding box center [328, 89] width 93 height 11
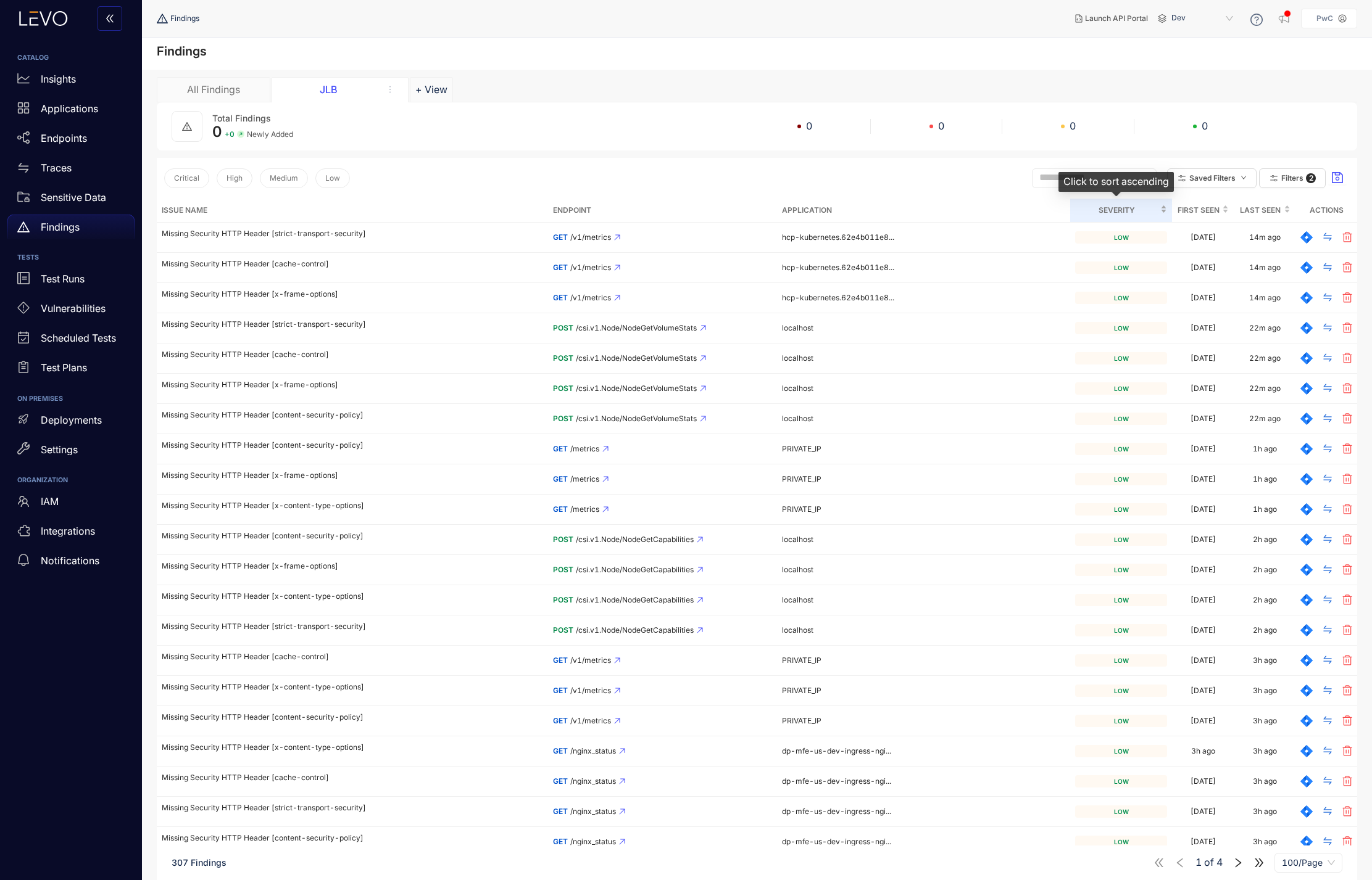
click at [1030, 212] on span "Severity" at bounding box center [1116, 210] width 83 height 13
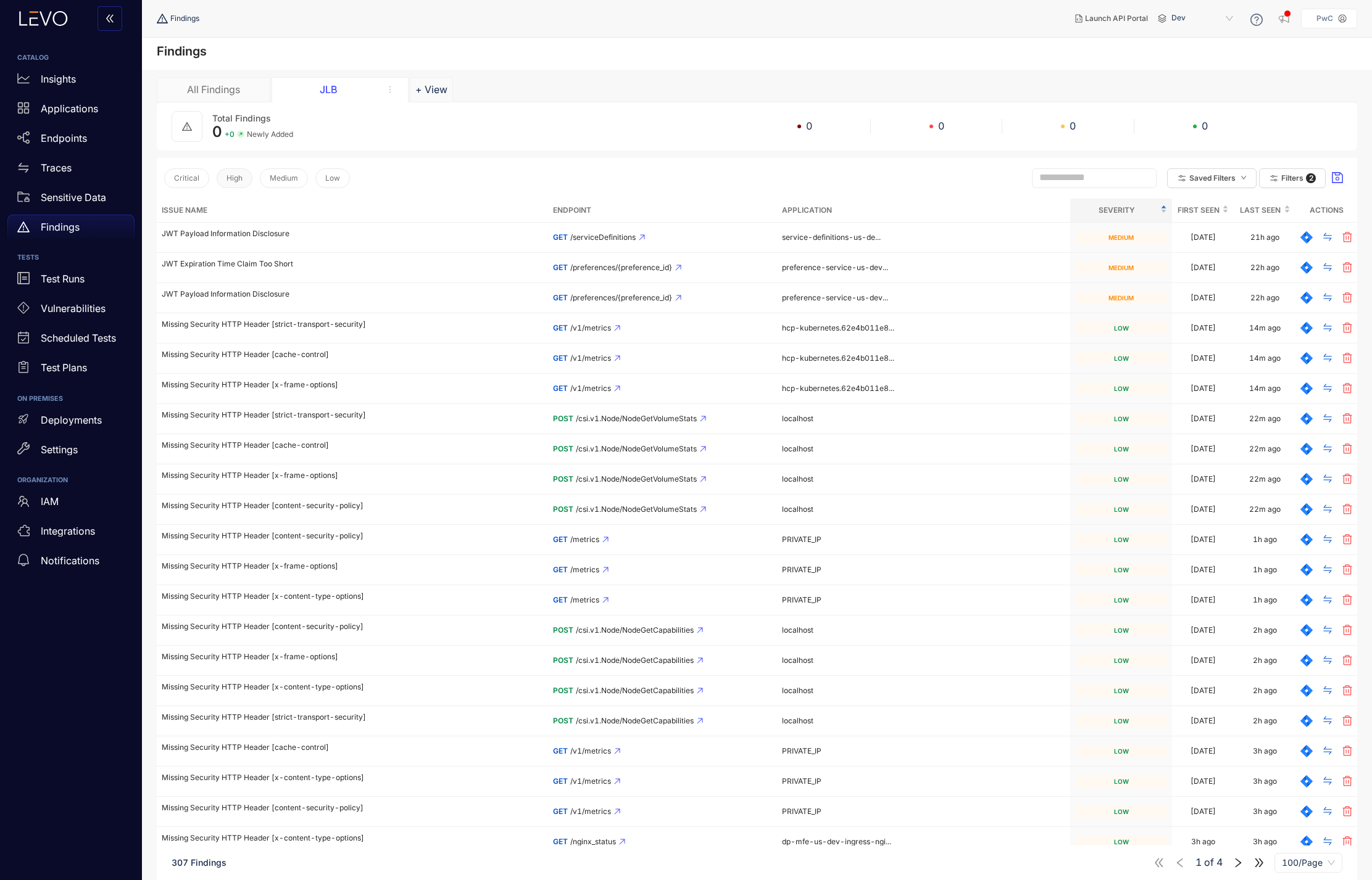
click at [238, 174] on span "High" at bounding box center [234, 178] width 16 height 9
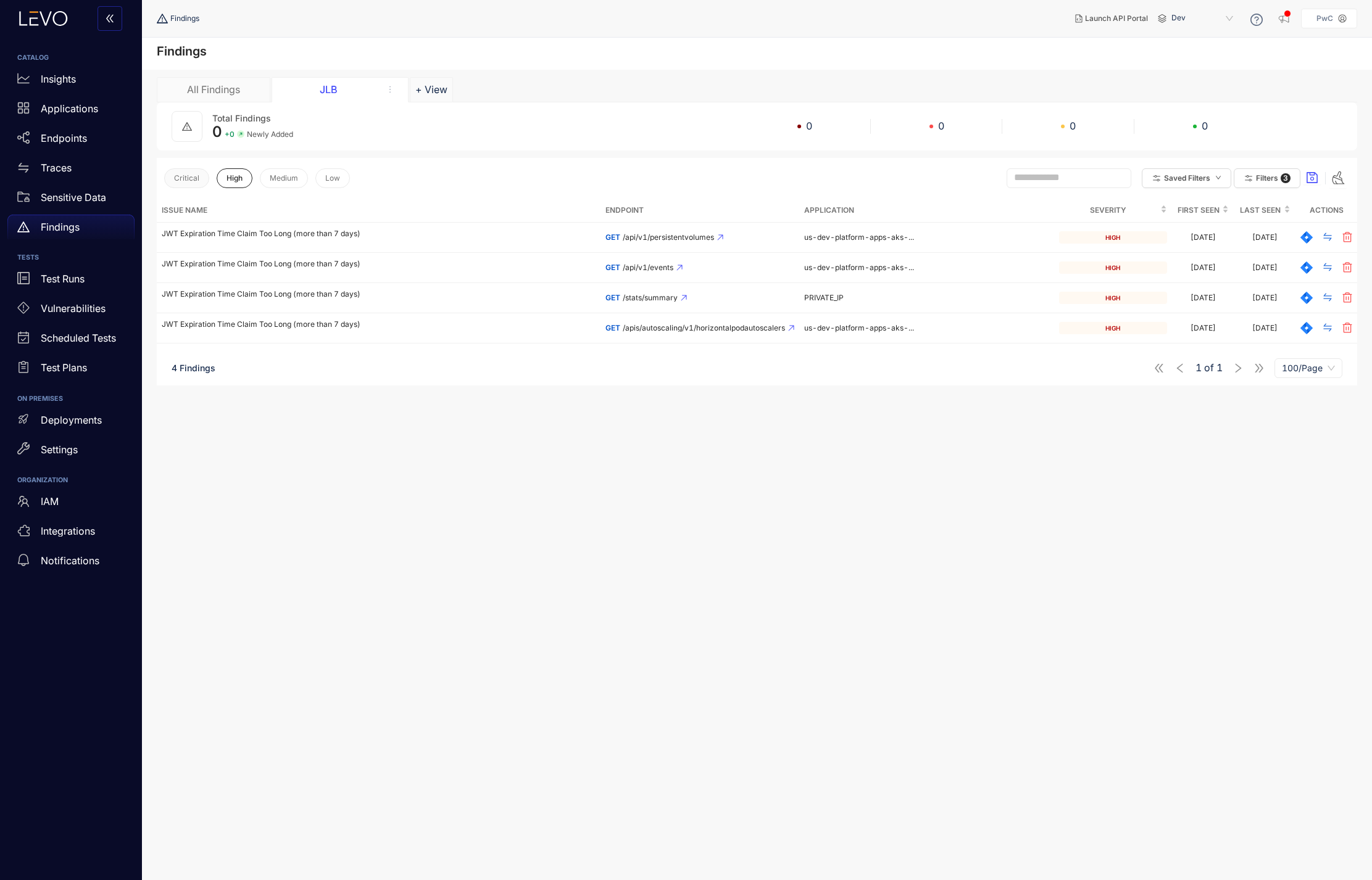
click at [189, 176] on span "Critical" at bounding box center [186, 178] width 26 height 9
click at [295, 232] on p "JWT Expiration Time Claim Too Long (more than 7 days)" at bounding box center [378, 234] width 434 height 9
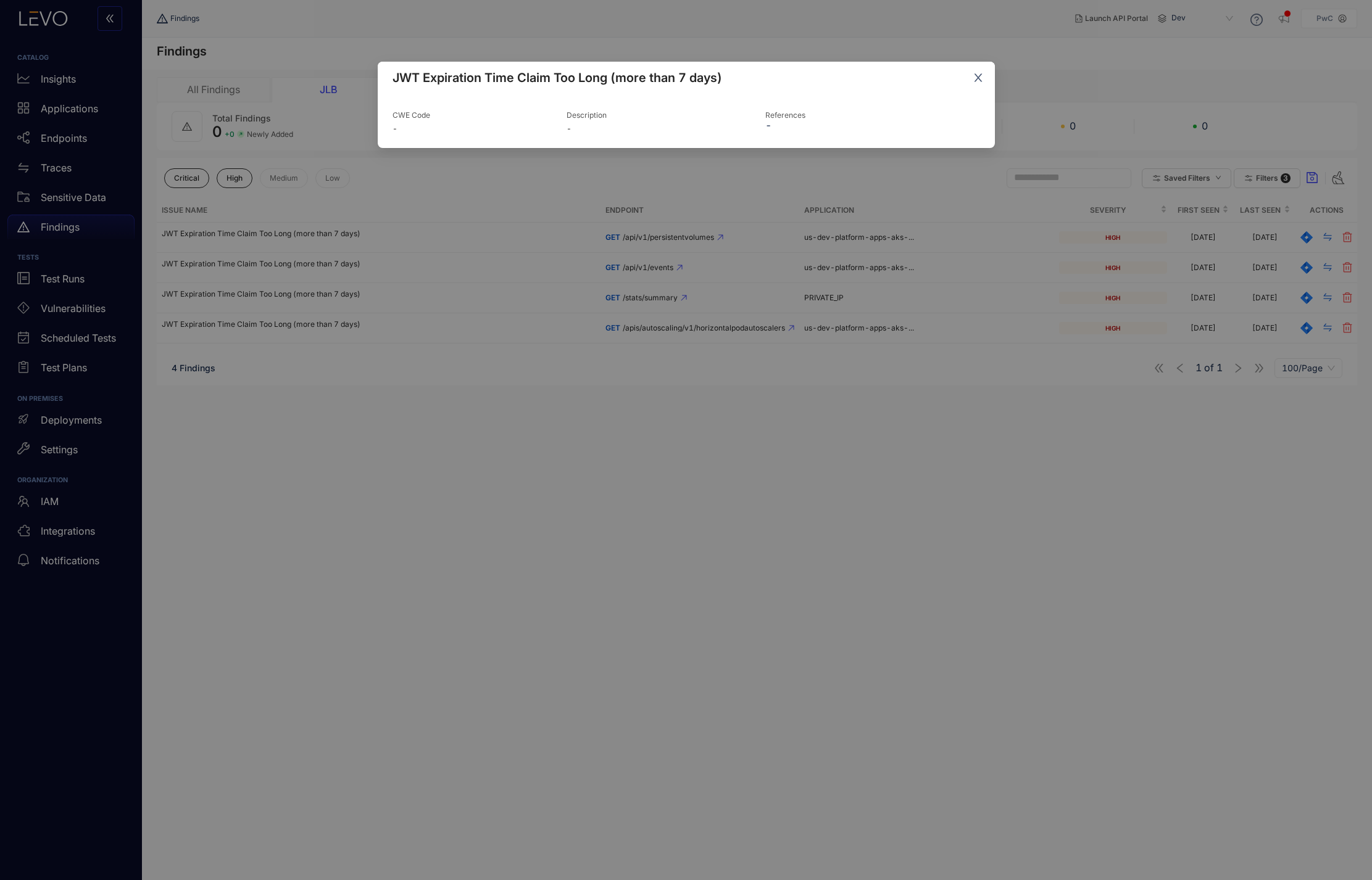
click at [975, 78] on icon "close" at bounding box center [978, 78] width 11 height 11
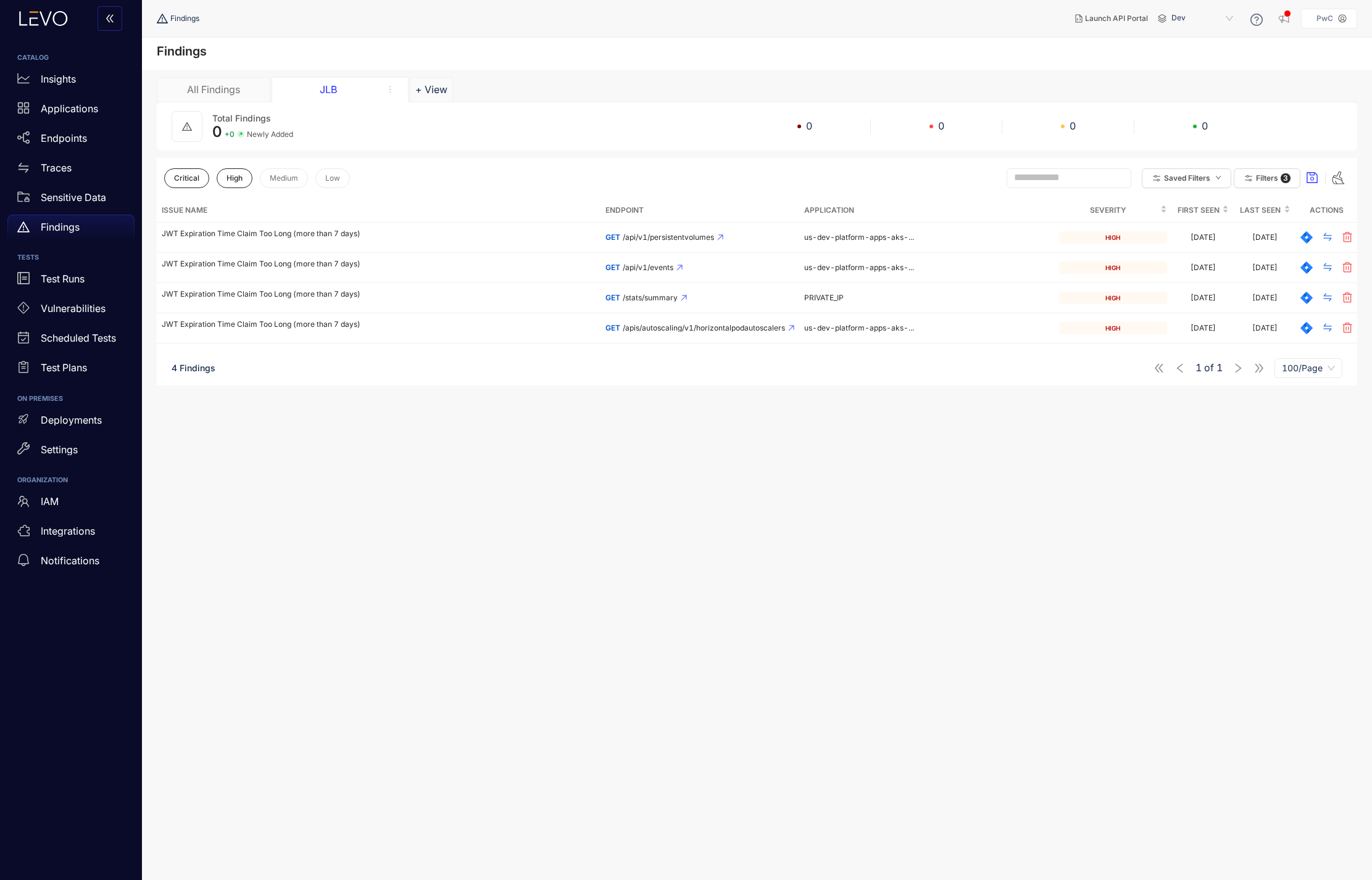
click at [478, 472] on section "Total Findings 0 + 0 Newly Added 0 0 0 0 Critical High Medium Low Saved Filters…" at bounding box center [757, 523] width 1200 height 843
click at [286, 180] on span "Medium" at bounding box center [284, 178] width 28 height 9
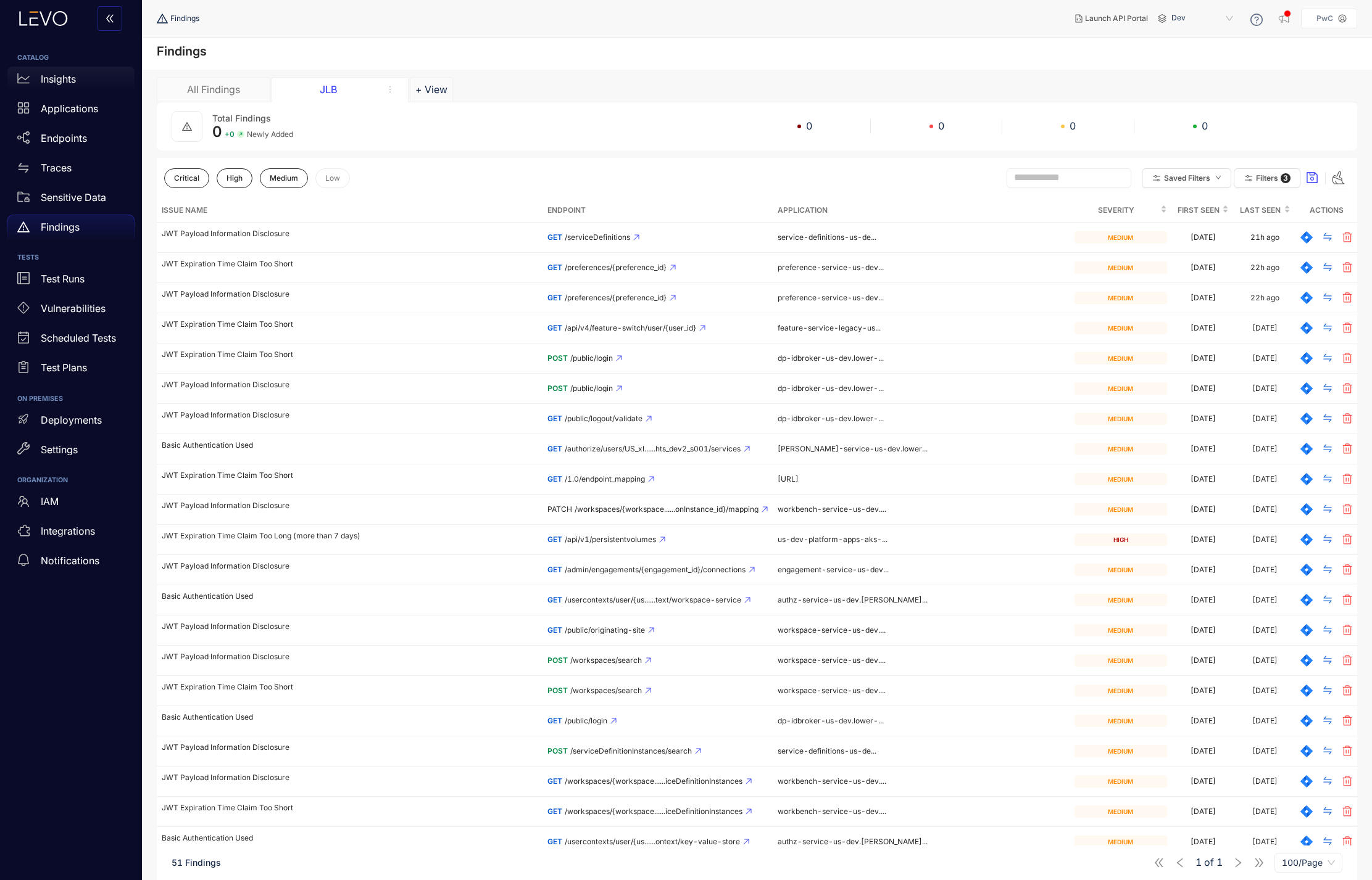
click at [65, 78] on p "Insights" at bounding box center [58, 78] width 35 height 11
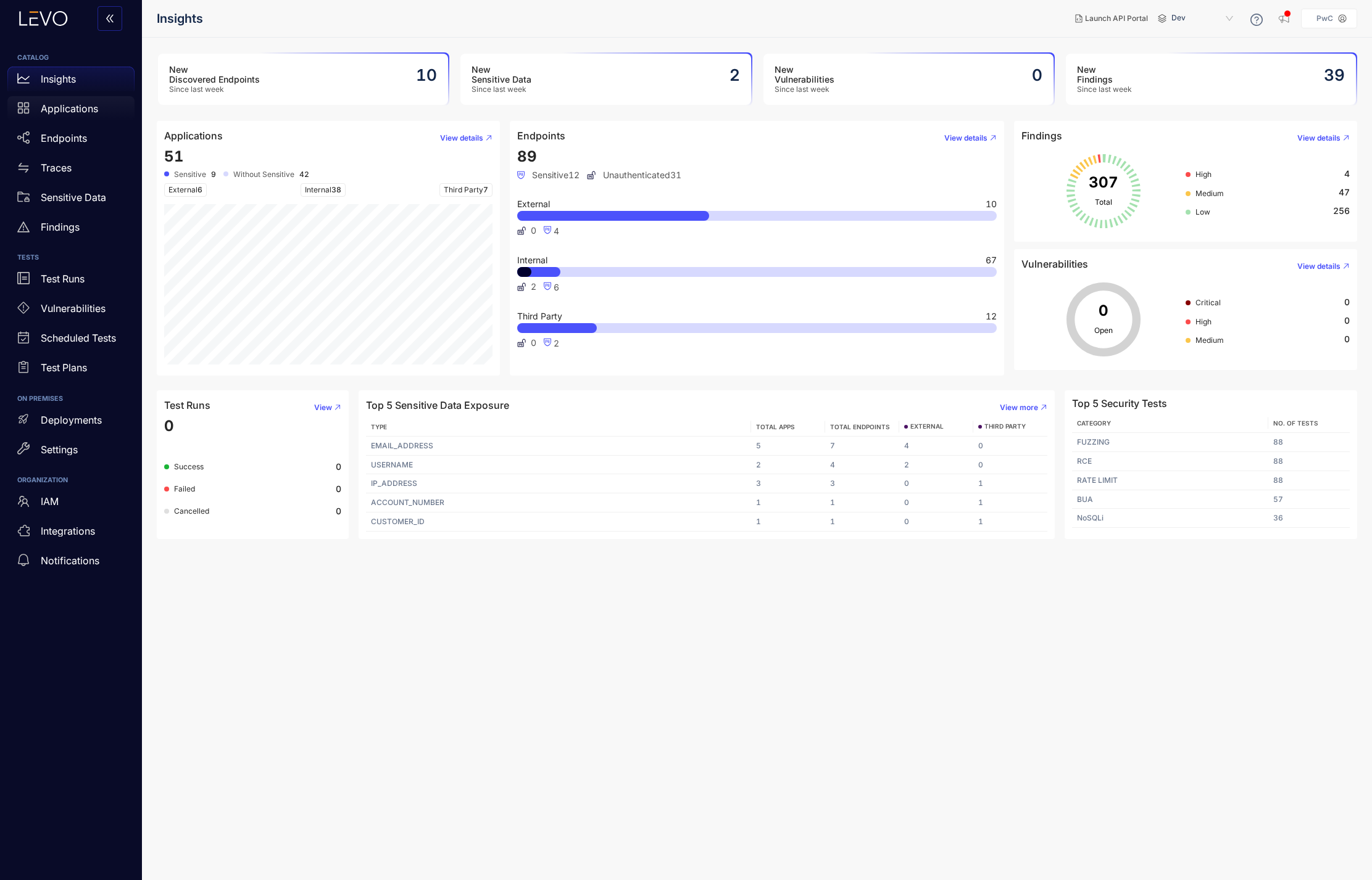
click at [70, 107] on p "Applications" at bounding box center [69, 108] width 57 height 11
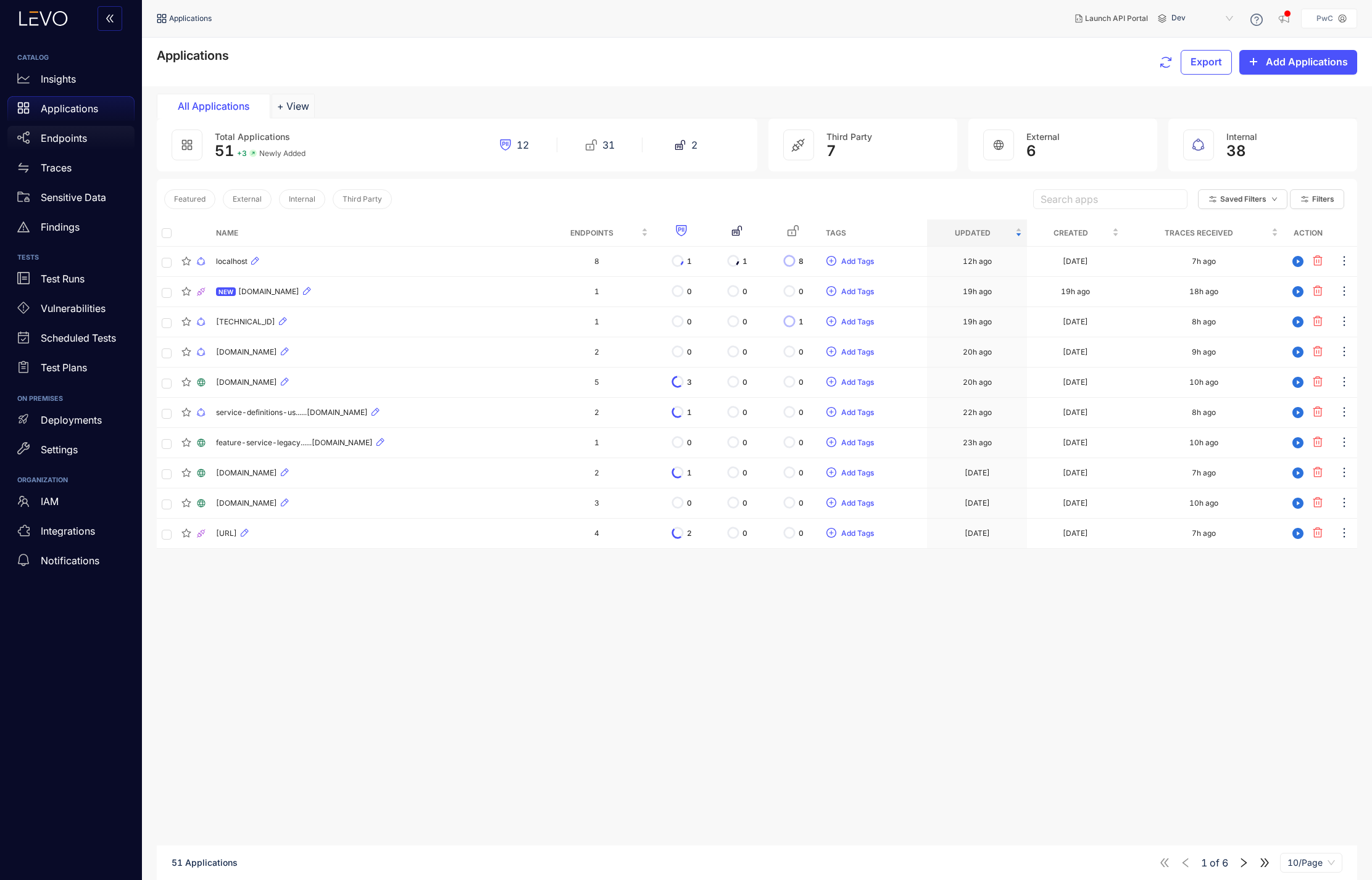
click at [71, 143] on p "Endpoints" at bounding box center [63, 138] width 47 height 11
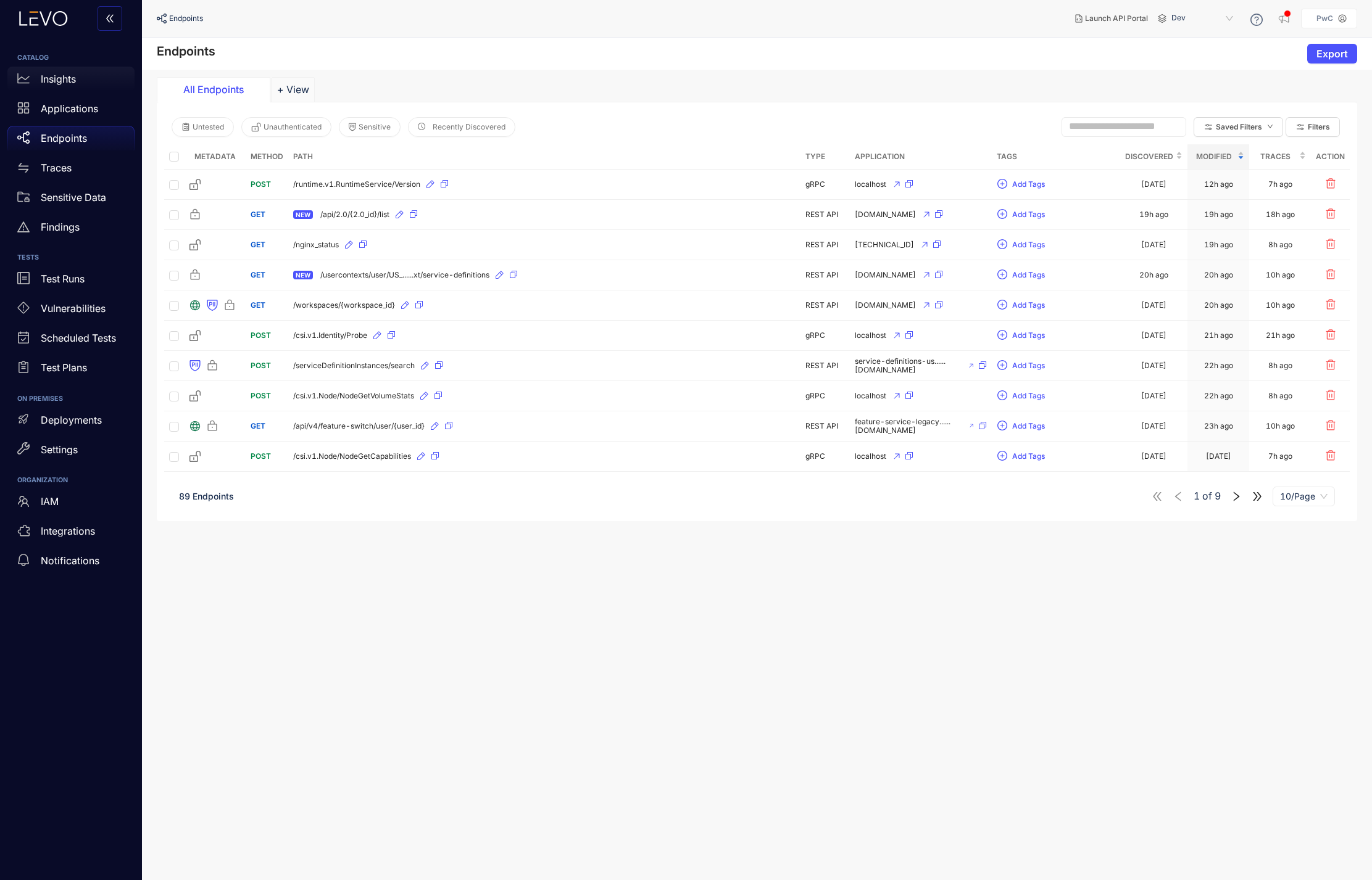
click at [79, 85] on div "Insights" at bounding box center [70, 79] width 127 height 25
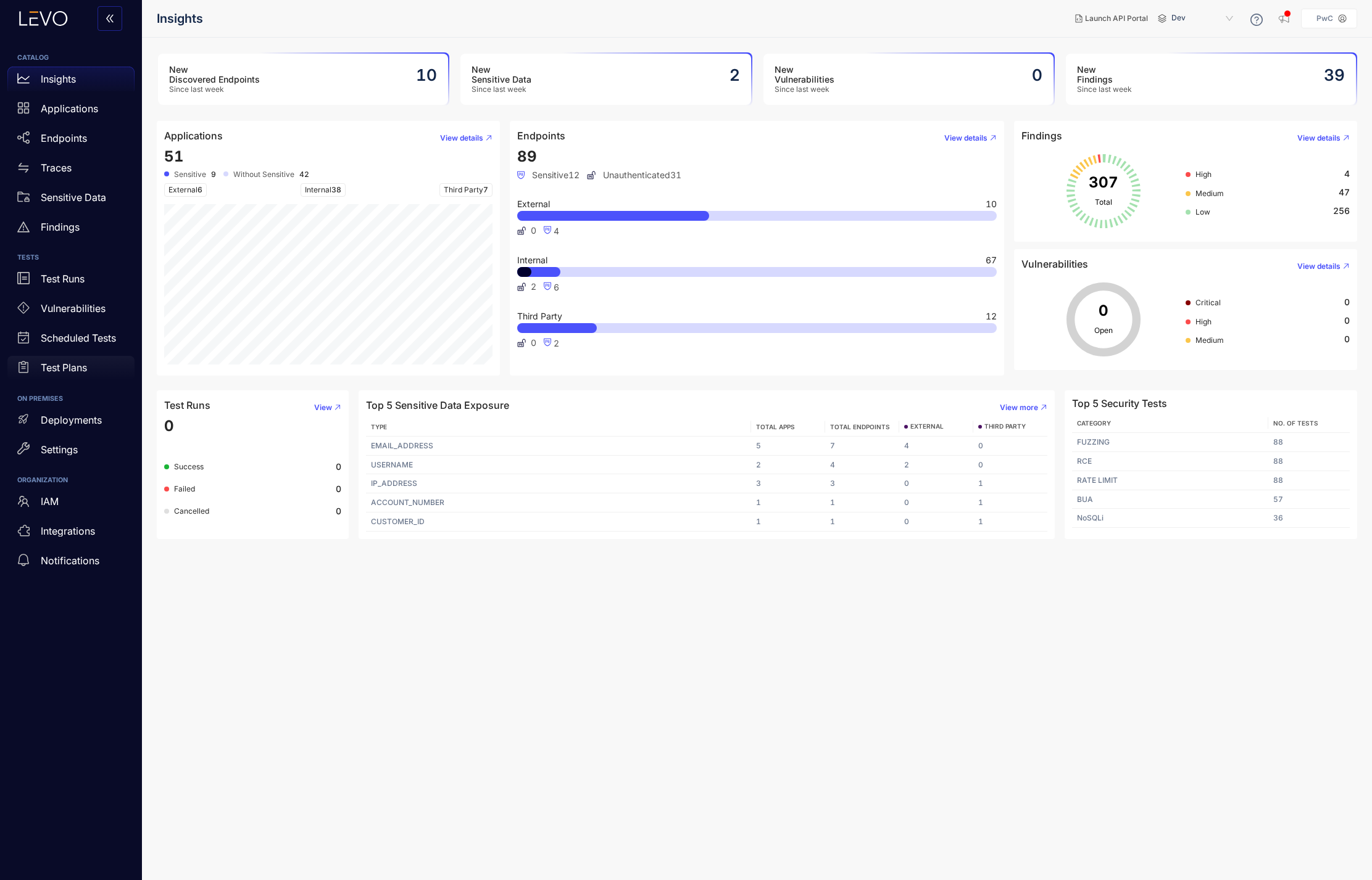
click at [59, 372] on p "Test Plans" at bounding box center [63, 367] width 47 height 11
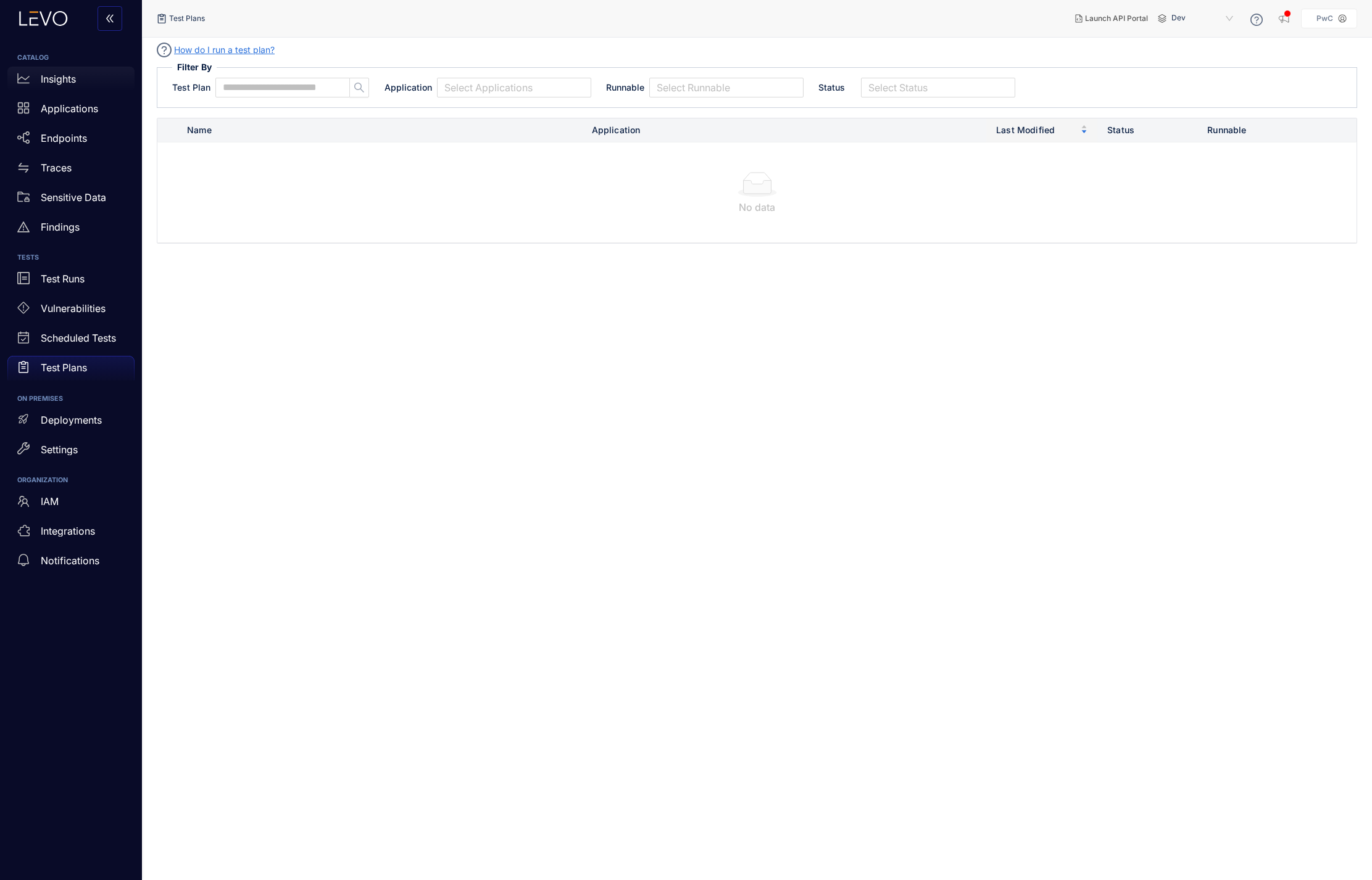
click at [78, 81] on div "Insights" at bounding box center [70, 79] width 127 height 25
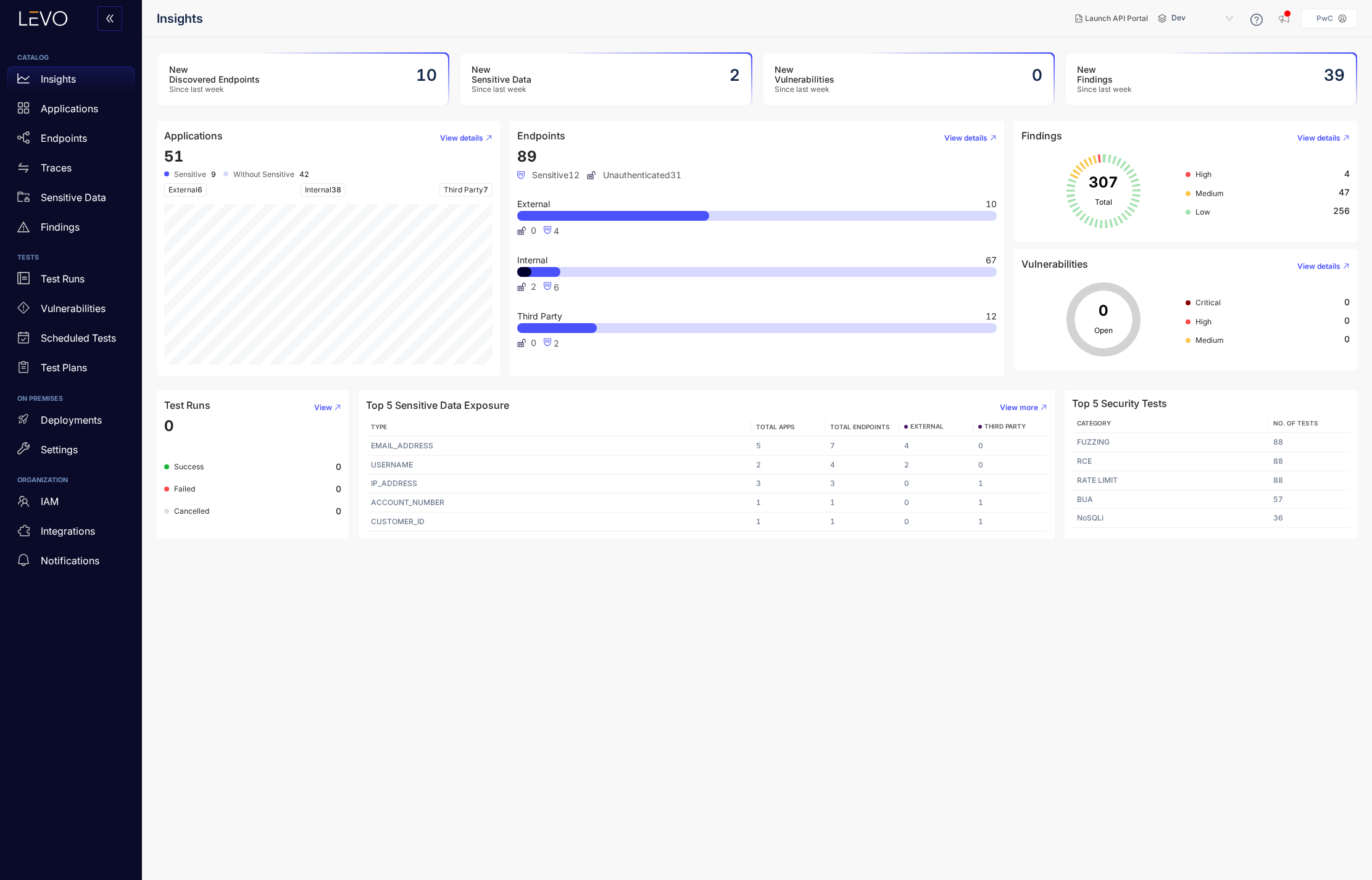
click at [805, 212] on div at bounding box center [757, 216] width 479 height 10
drag, startPoint x: 625, startPoint y: 209, endPoint x: 590, endPoint y: 209, distance: 35.0
click at [625, 209] on div "External 10 0 4" at bounding box center [757, 218] width 479 height 36
click at [965, 137] on span "View details" at bounding box center [966, 138] width 43 height 9
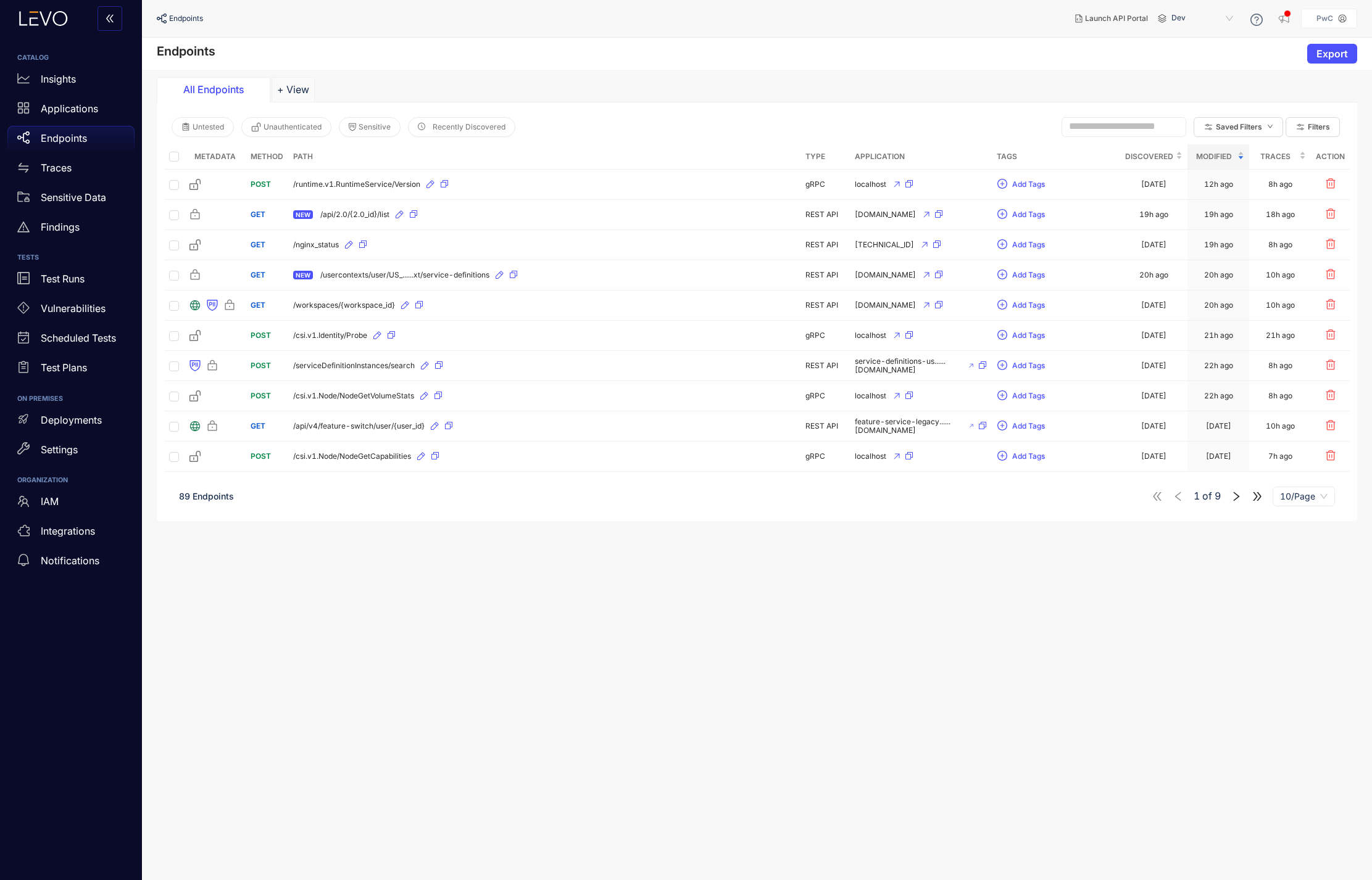
click at [458, 535] on section "Endpoints Export All Endpoints + View Untested Unauthenticated Sensitive Recent…" at bounding box center [757, 459] width 1230 height 843
click at [76, 133] on p "Endpoints" at bounding box center [63, 138] width 47 height 11
click at [70, 78] on p "Insights" at bounding box center [58, 78] width 35 height 11
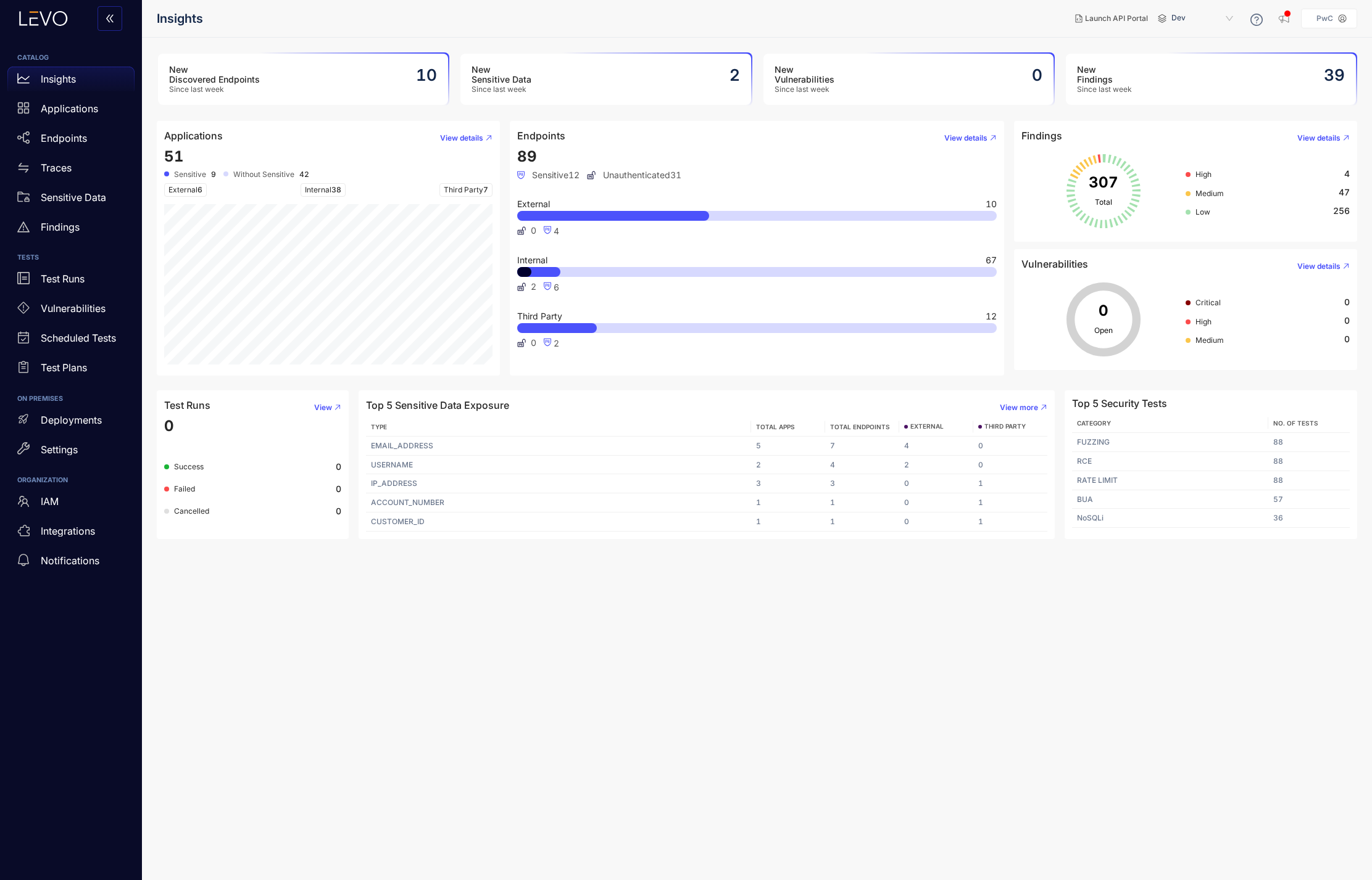
click at [723, 535] on main "New Discovered Endpoints Since last week 10 New Sensitive Data Since last week …" at bounding box center [757, 459] width 1230 height 843
click at [74, 109] on p "Applications" at bounding box center [69, 108] width 57 height 11
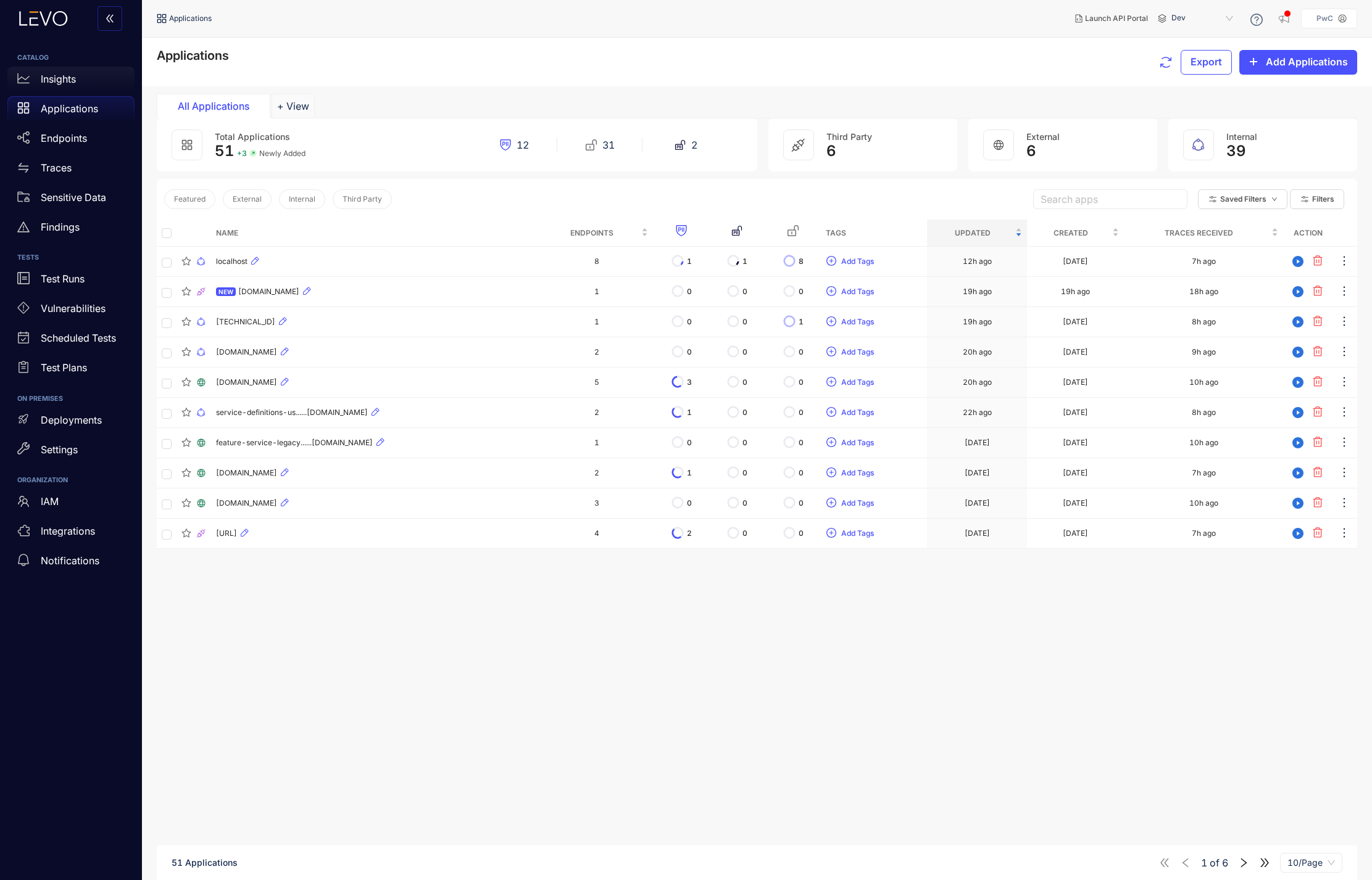
click at [53, 86] on div "Insights" at bounding box center [70, 79] width 127 height 25
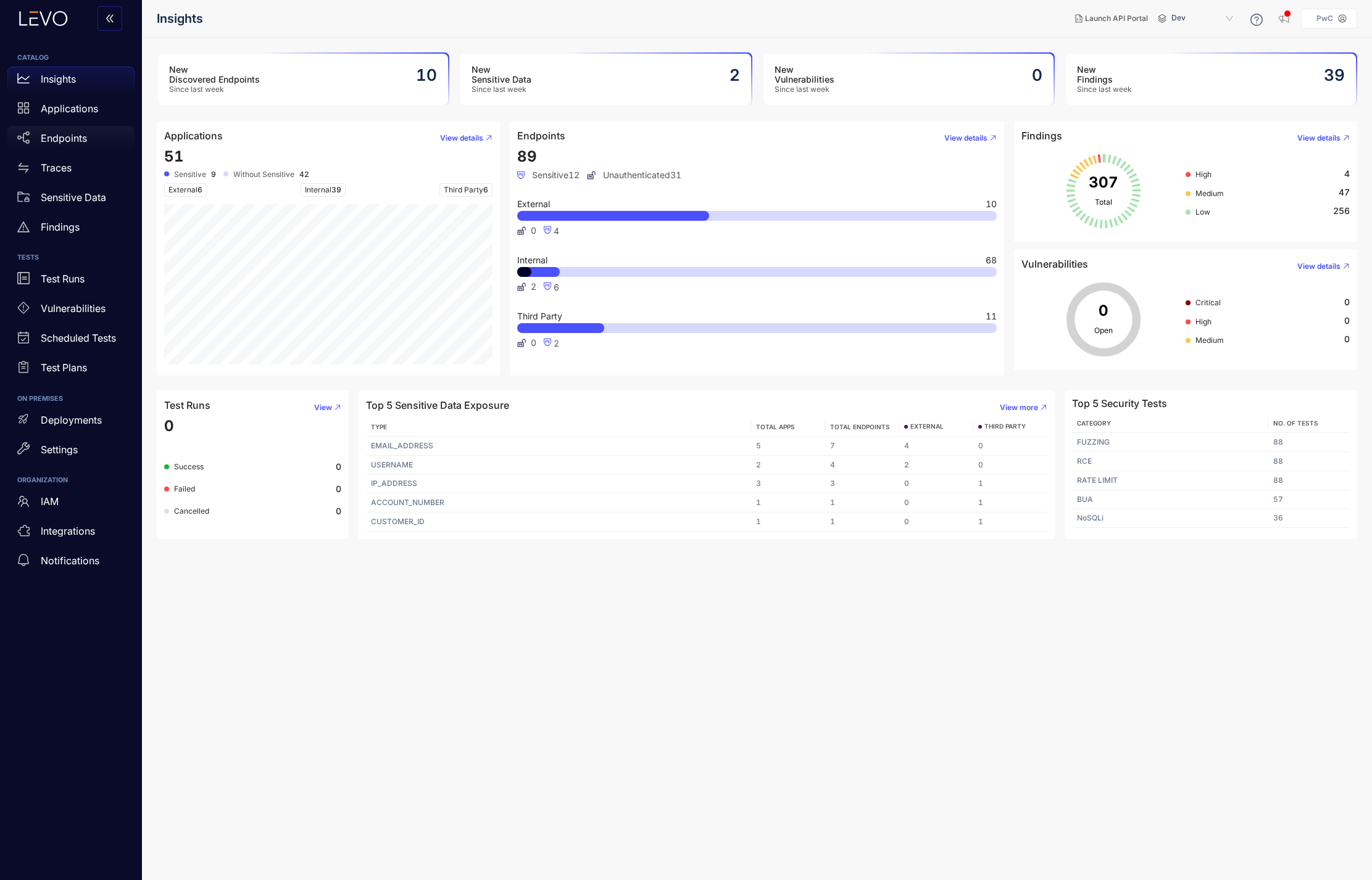
click at [54, 136] on p "Endpoints" at bounding box center [63, 138] width 47 height 11
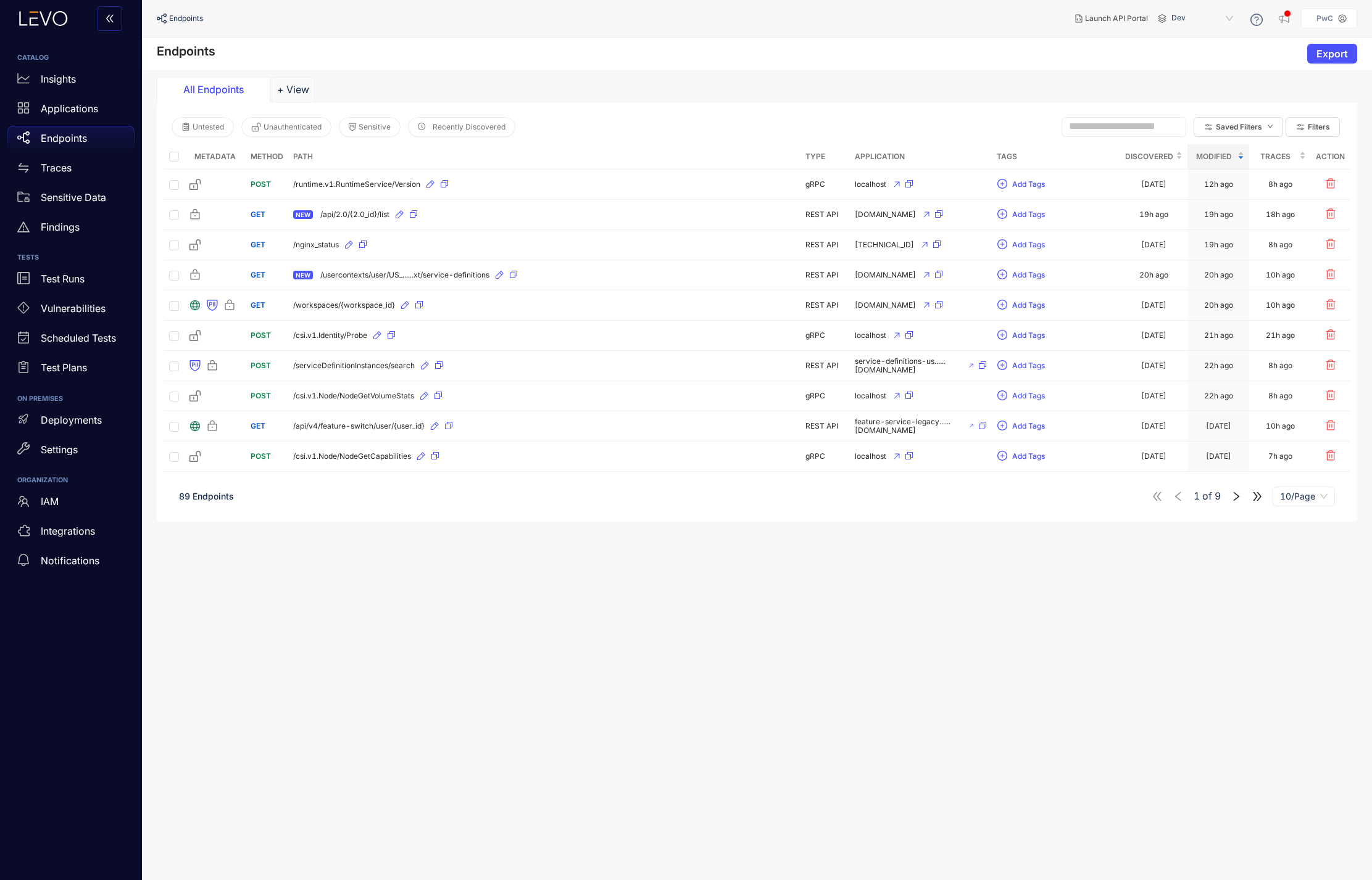
click at [59, 141] on p "Endpoints" at bounding box center [63, 138] width 47 height 11
click at [1030, 495] on div "10/Page" at bounding box center [1303, 497] width 63 height 19
click at [1030, 535] on div "100/Page" at bounding box center [1303, 599] width 48 height 13
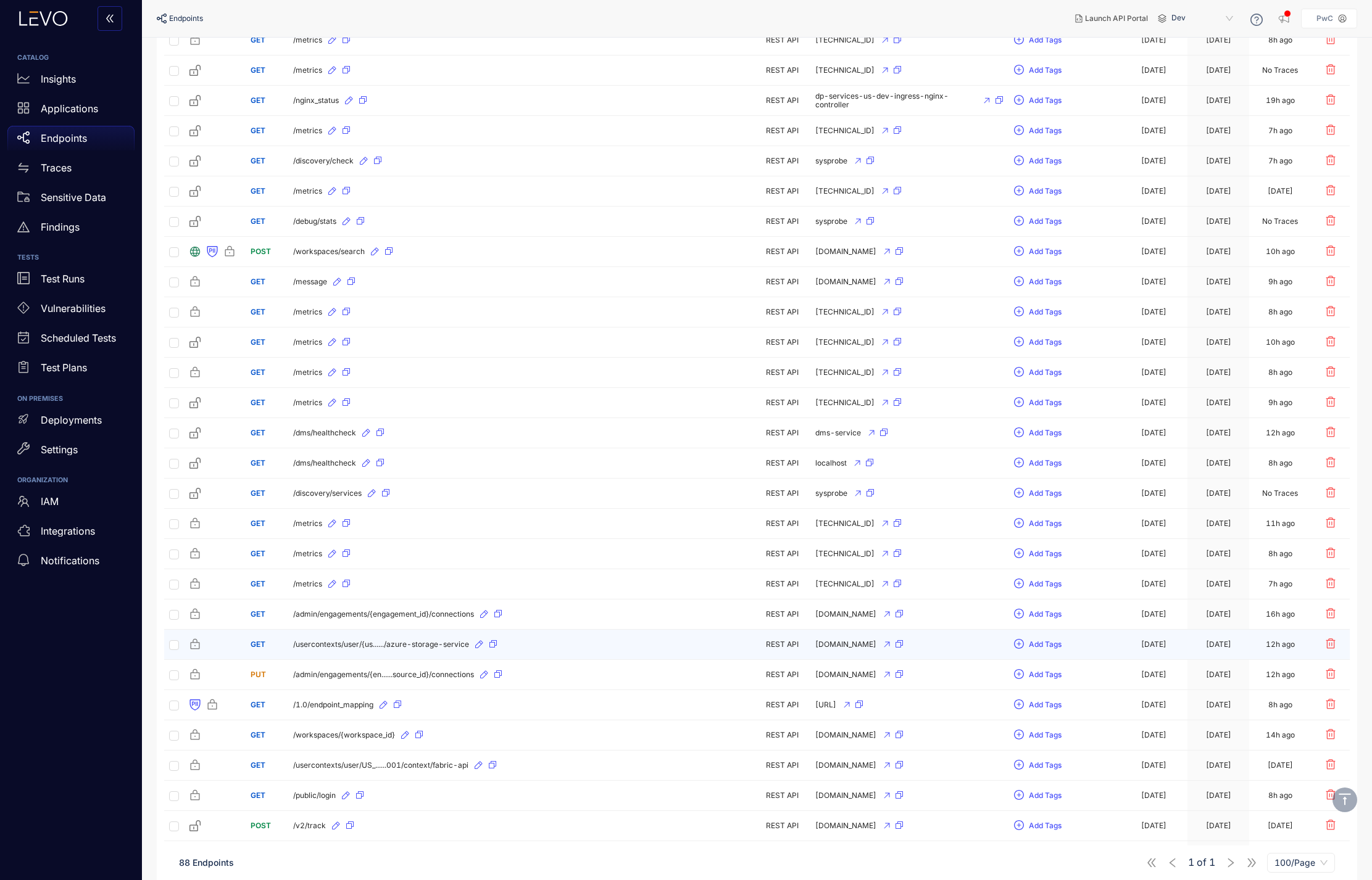
scroll to position [2006, 0]
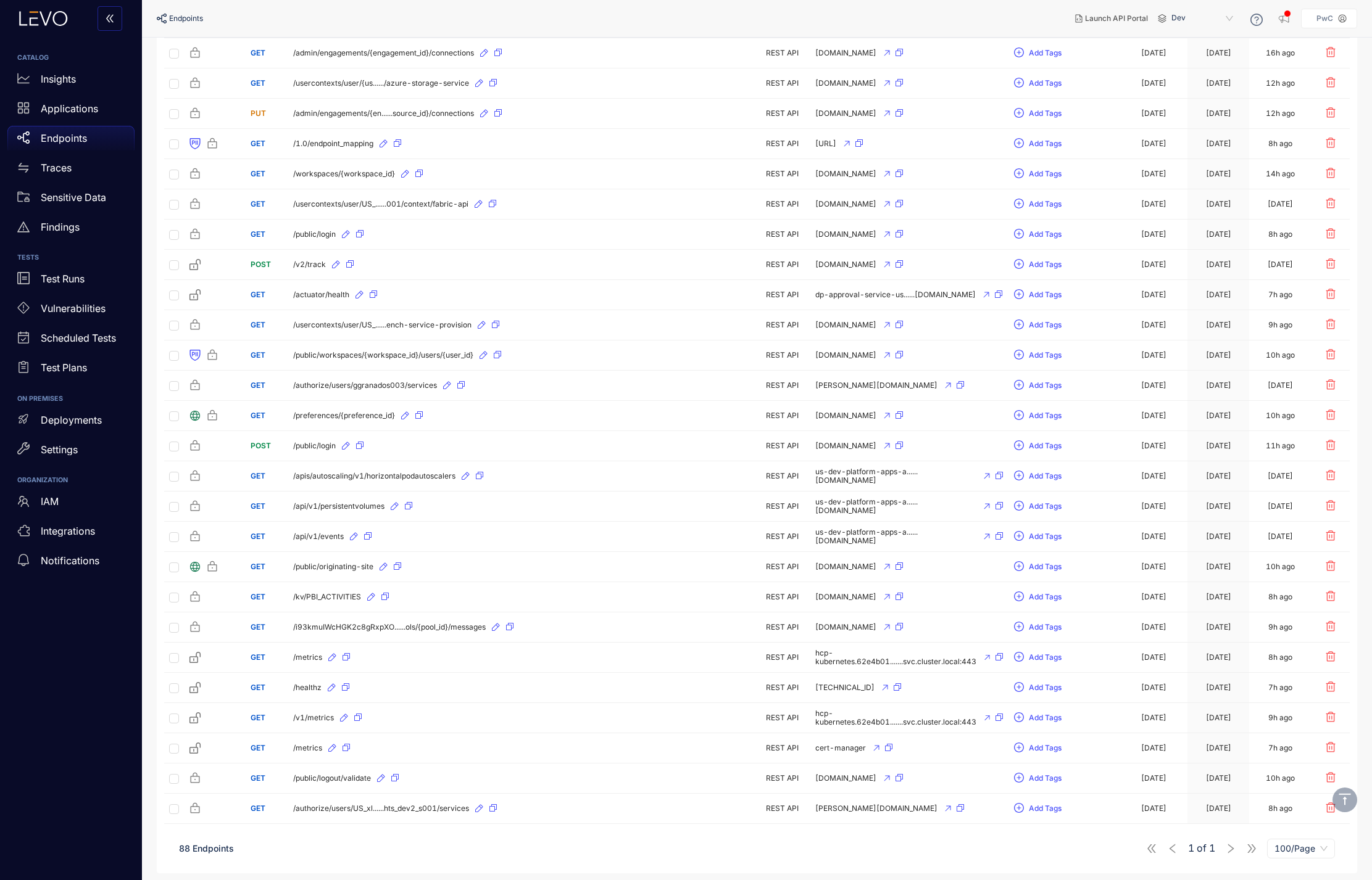
click at [1030, 535] on div "1 of 1 100/Page" at bounding box center [1241, 848] width 189 height 19
click at [873, 535] on div "88 Endpoints 1 of 1 100/Page" at bounding box center [756, 848] width 1185 height 34
click at [1030, 535] on div "1 of 1 100/Page" at bounding box center [1241, 848] width 189 height 19
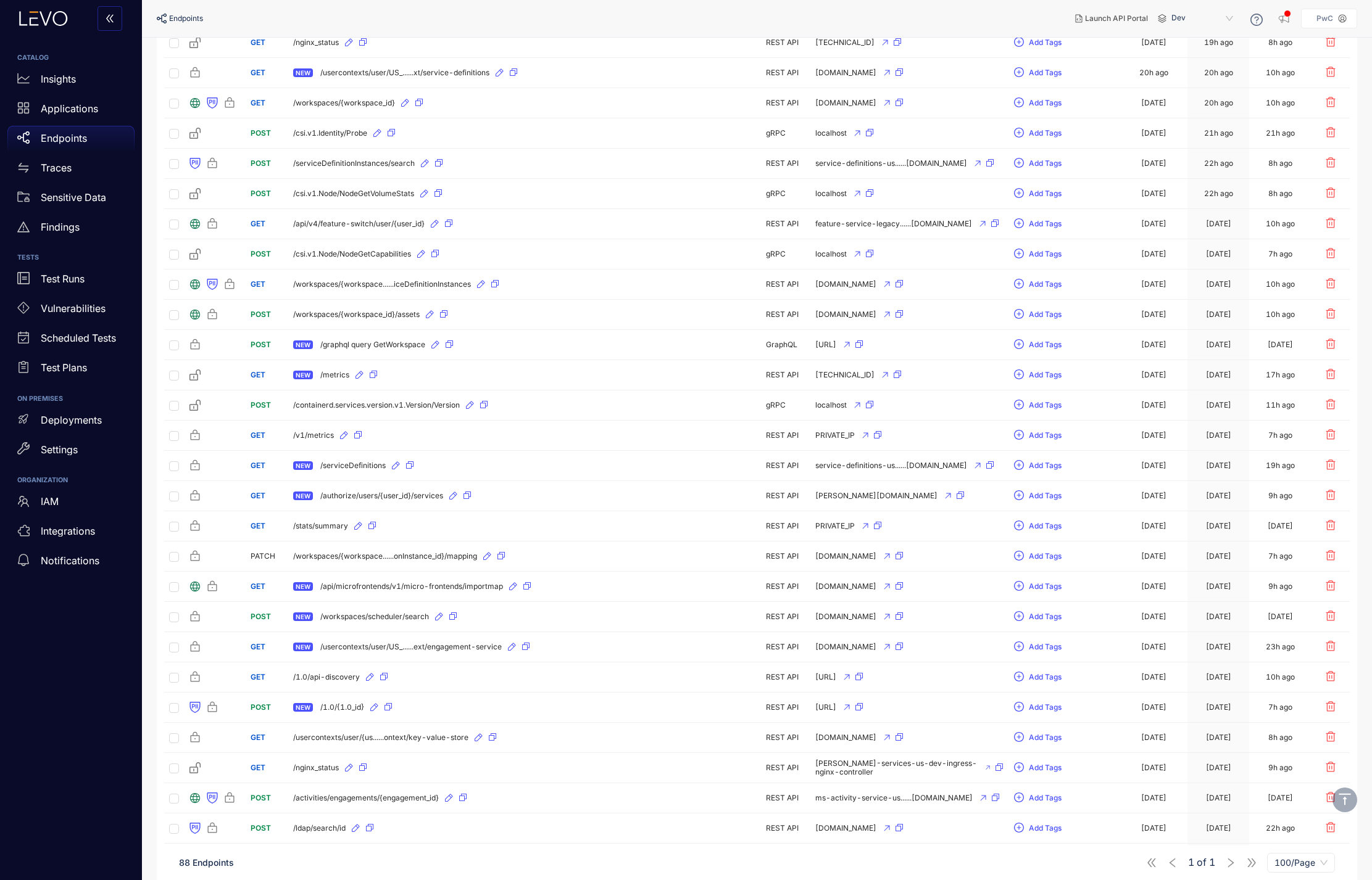
scroll to position [0, 0]
